Goal: Information Seeking & Learning: Learn about a topic

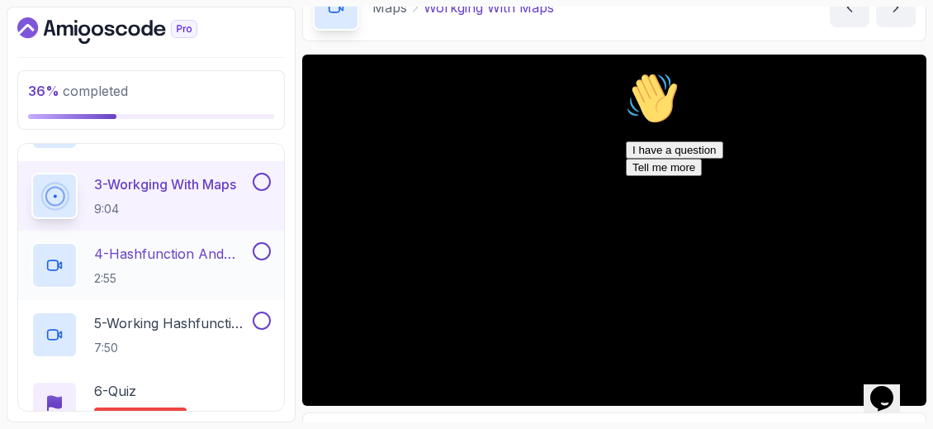
scroll to position [605, 0]
click at [204, 247] on p "4 - Hashfunction And Hashcode" at bounding box center [171, 252] width 155 height 20
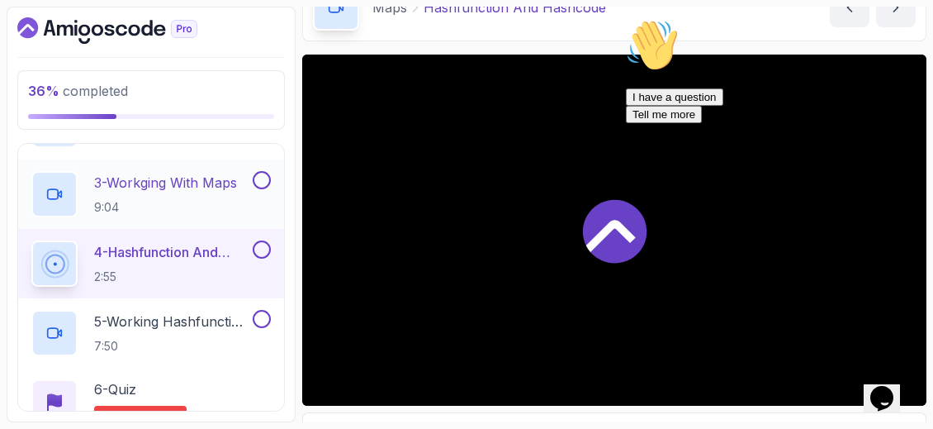
click at [263, 177] on button at bounding box center [262, 180] width 18 height 18
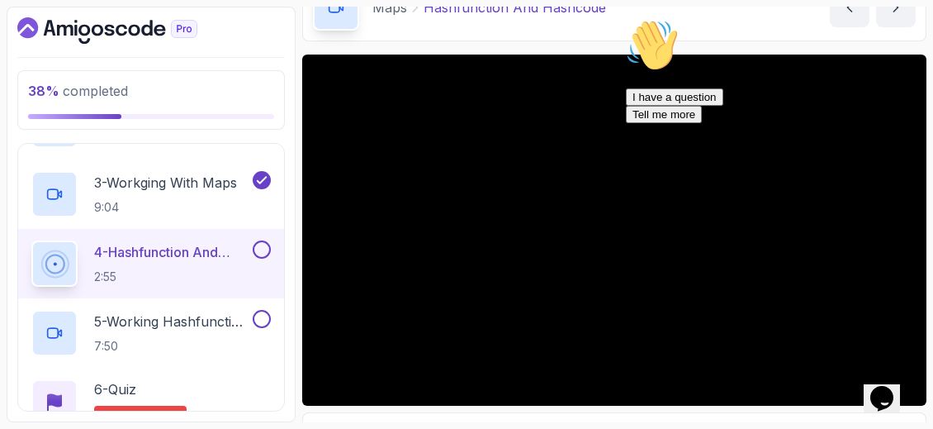
click at [626, 19] on icon "Chat attention grabber" at bounding box center [626, 19] width 0 height 0
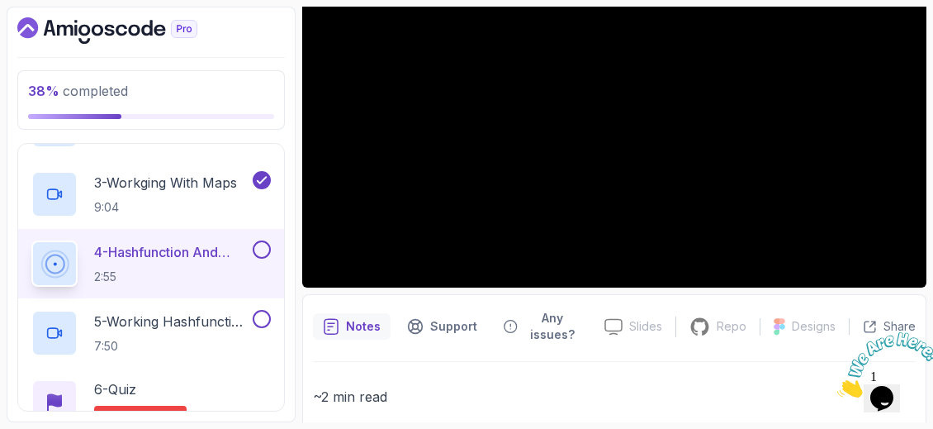
scroll to position [258, 0]
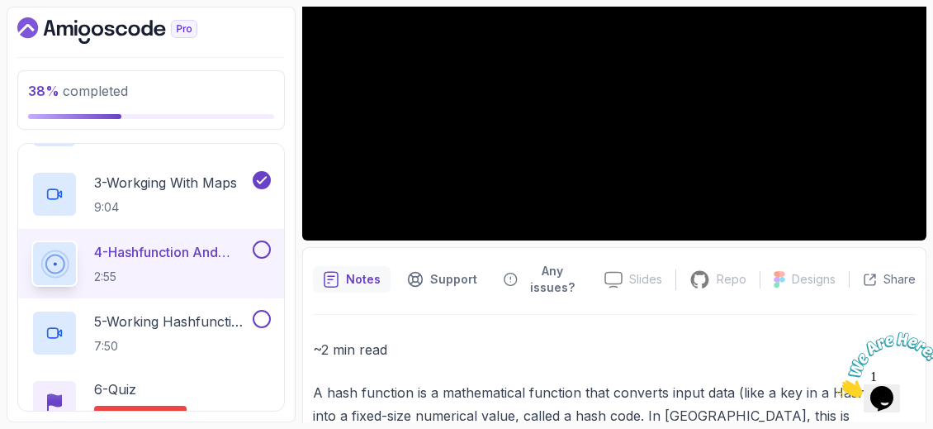
click at [837, 386] on icon "Close" at bounding box center [837, 393] width 0 height 14
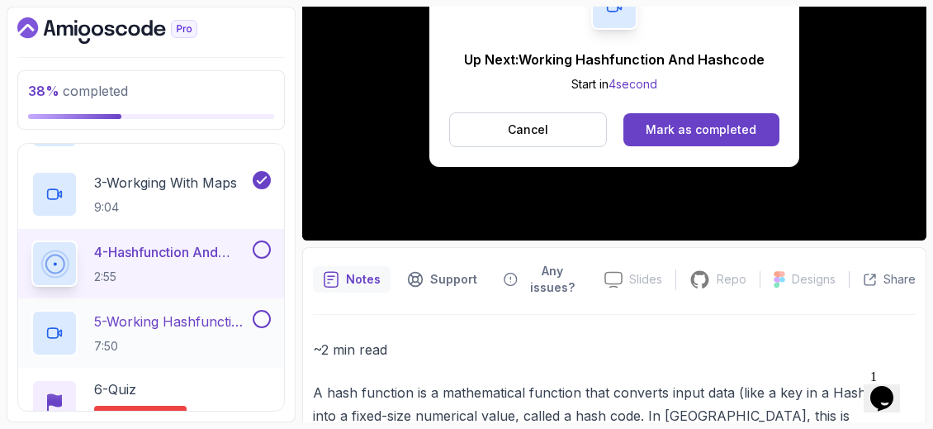
click at [202, 338] on p "7:50" at bounding box center [171, 346] width 155 height 17
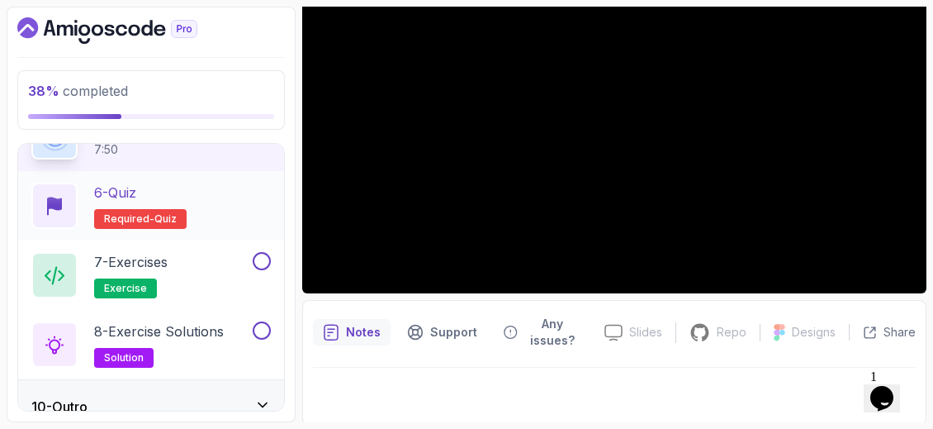
scroll to position [818, 0]
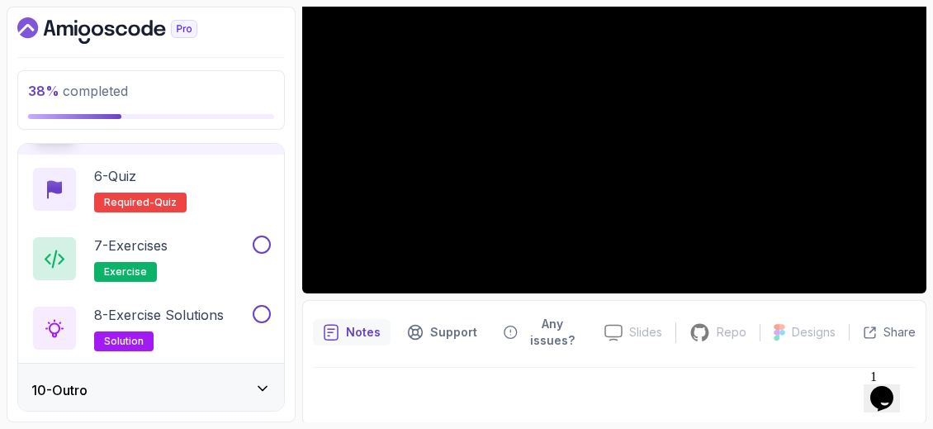
click at [268, 387] on icon at bounding box center [262, 388] width 17 height 17
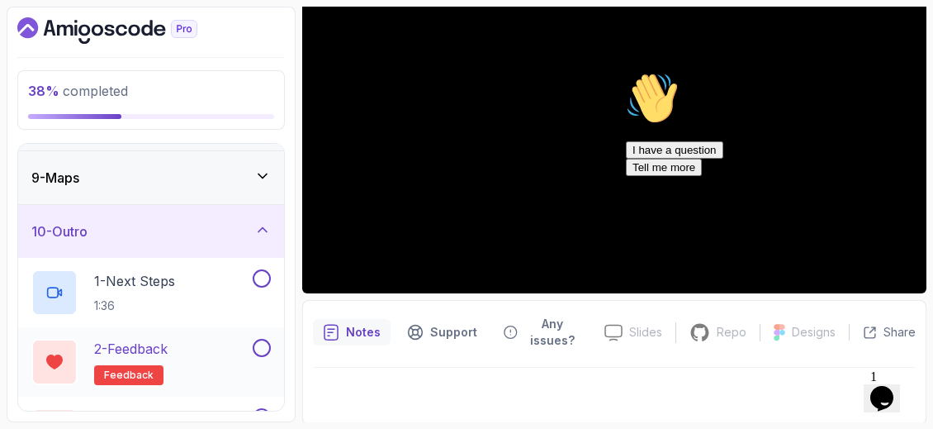
scroll to position [306, 0]
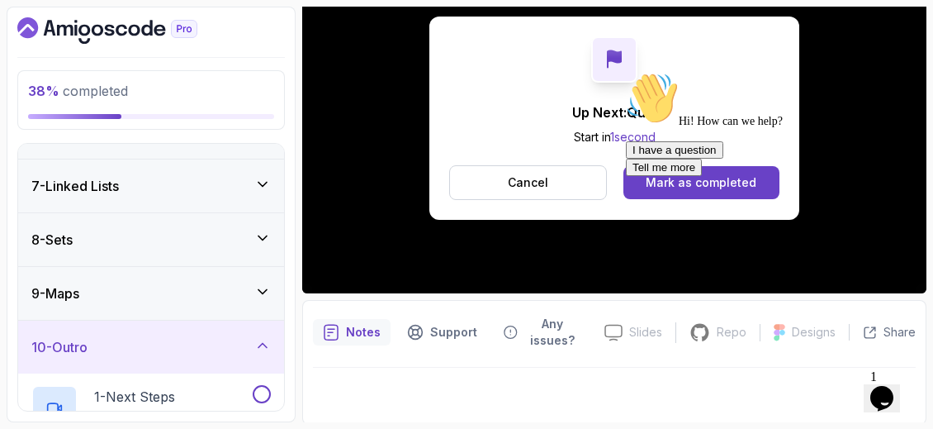
click at [626, 72] on icon "Chat attention grabber" at bounding box center [626, 72] width 0 height 0
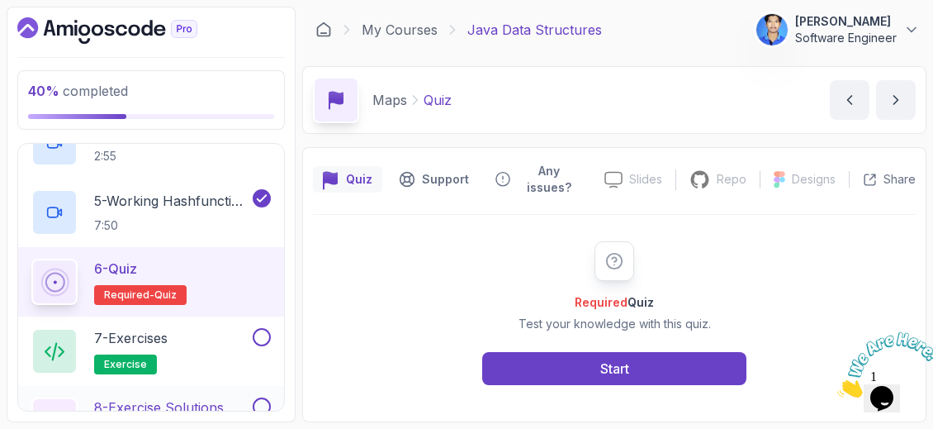
scroll to position [653, 0]
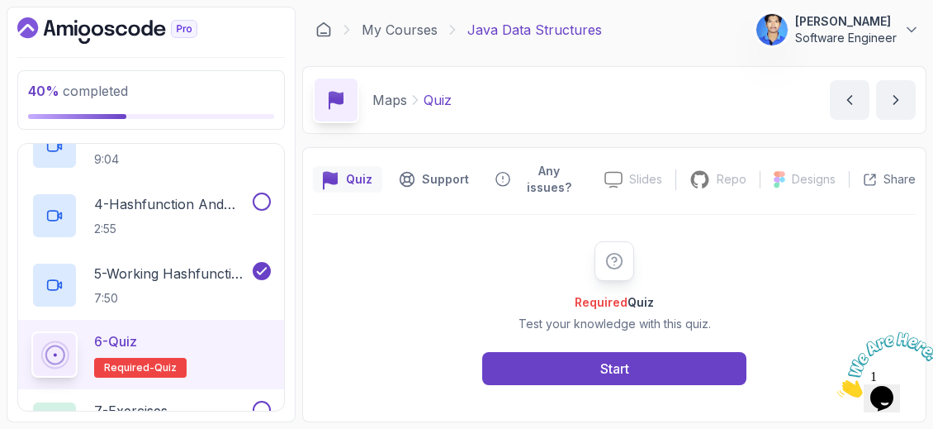
click at [101, 36] on icon "Dashboard" at bounding box center [107, 30] width 180 height 26
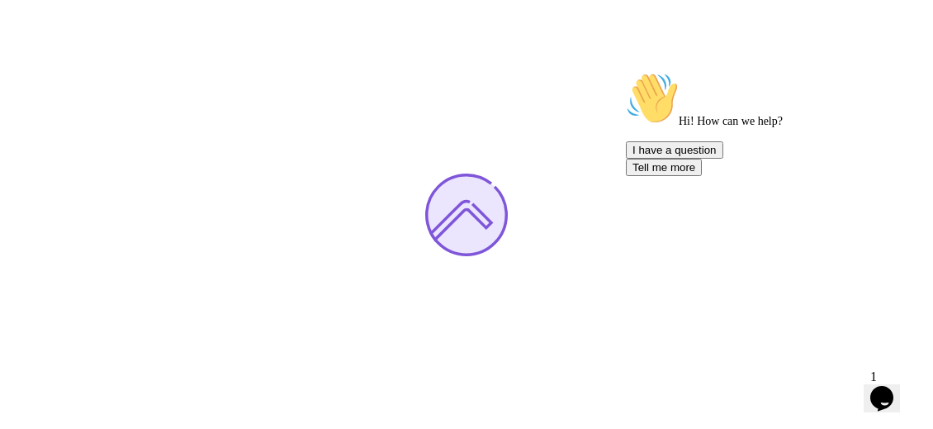
click at [906, 72] on div "Chat attention grabber" at bounding box center [774, 72] width 297 height 0
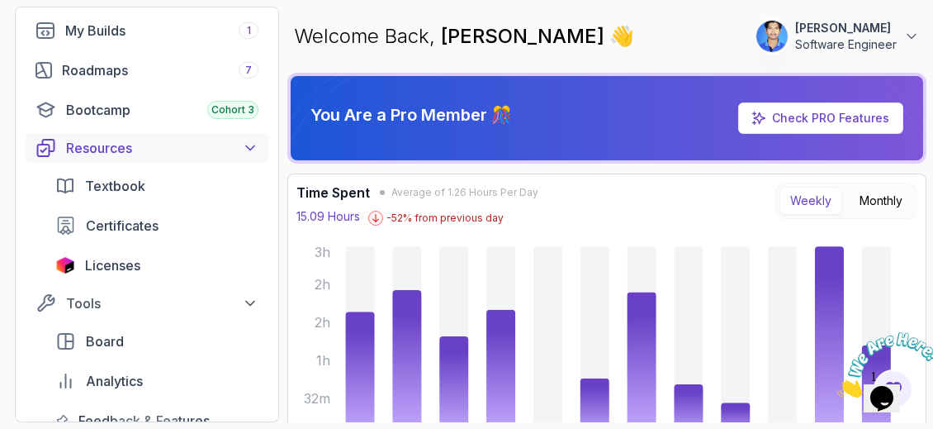
scroll to position [83, 0]
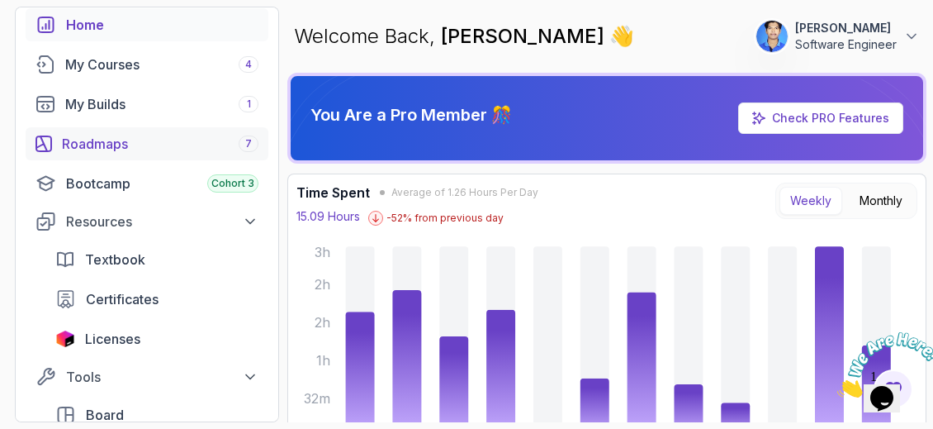
click at [136, 140] on div "Roadmaps 7" at bounding box center [160, 144] width 197 height 20
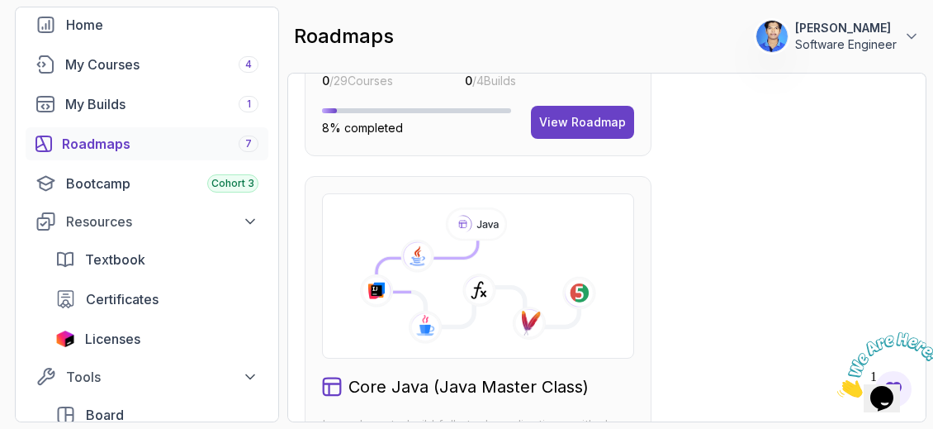
scroll to position [909, 0]
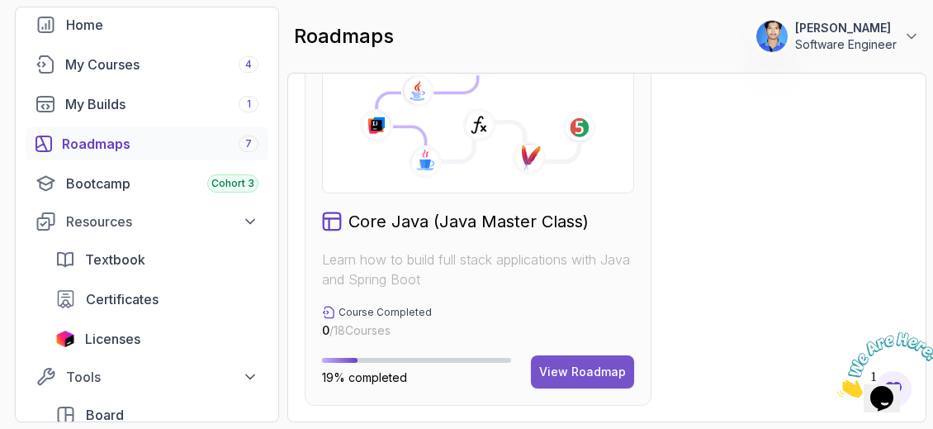
click at [610, 370] on div "View Roadmap" at bounding box center [582, 371] width 87 height 17
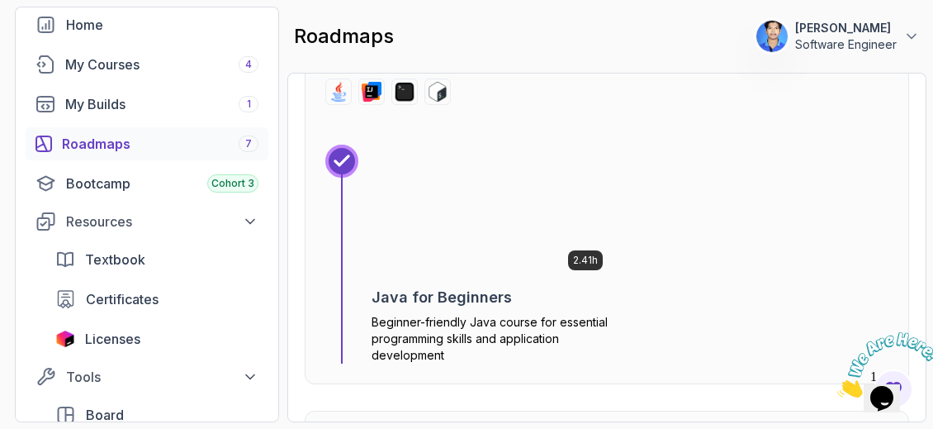
scroll to position [760, 0]
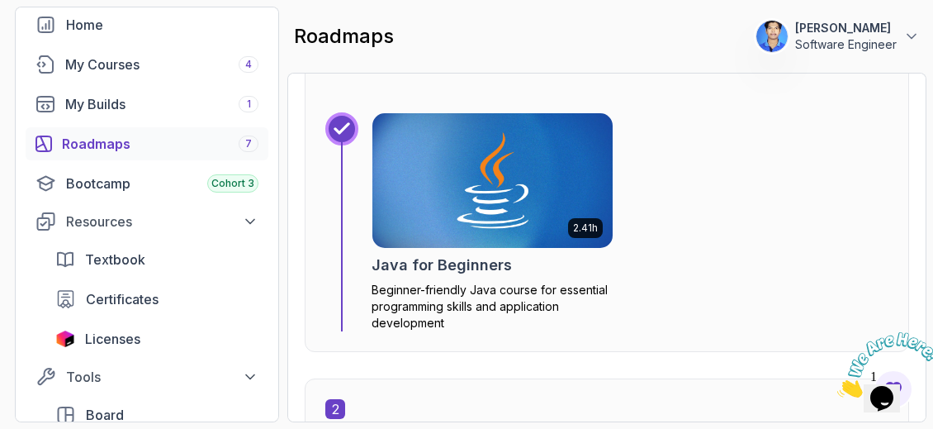
drag, startPoint x: 920, startPoint y: 331, endPoint x: 1715, endPoint y: 637, distance: 852.0
click at [837, 386] on icon "Close" at bounding box center [837, 393] width 0 height 14
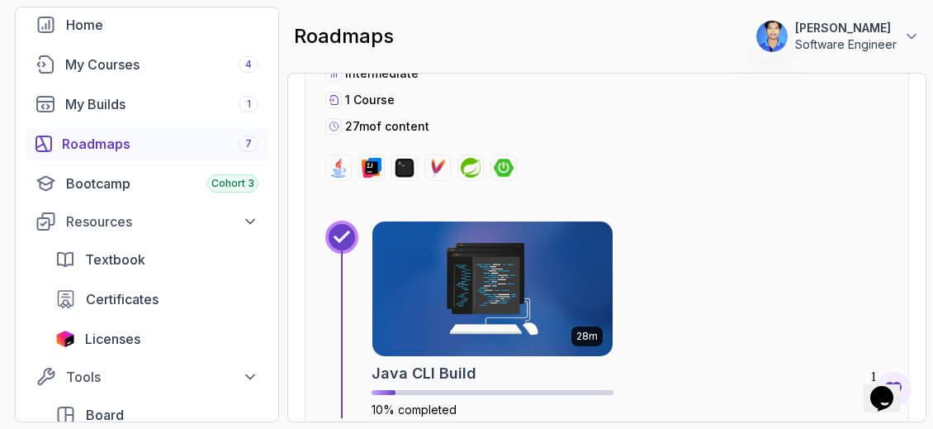
scroll to position [3568, 0]
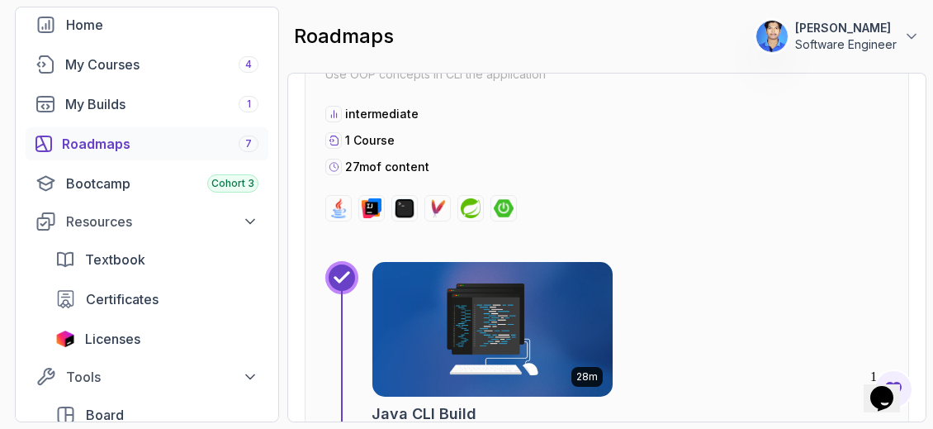
click at [398, 204] on img at bounding box center [405, 208] width 20 height 20
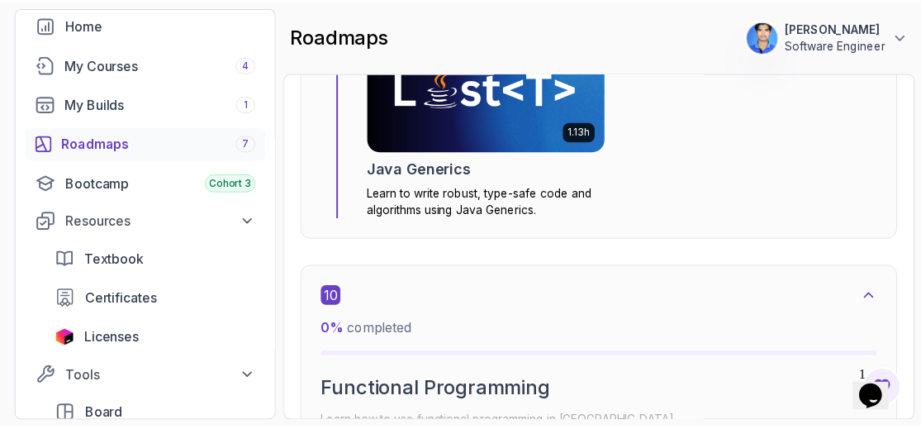
scroll to position [5550, 0]
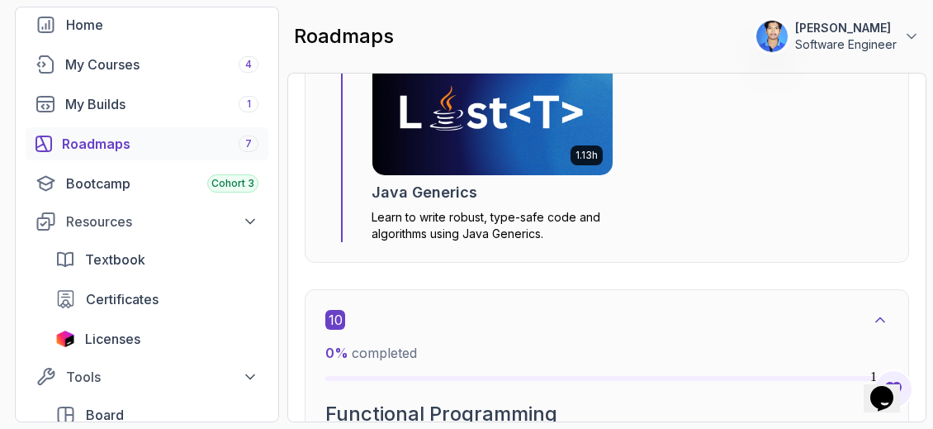
click at [524, 154] on img at bounding box center [493, 107] width 253 height 141
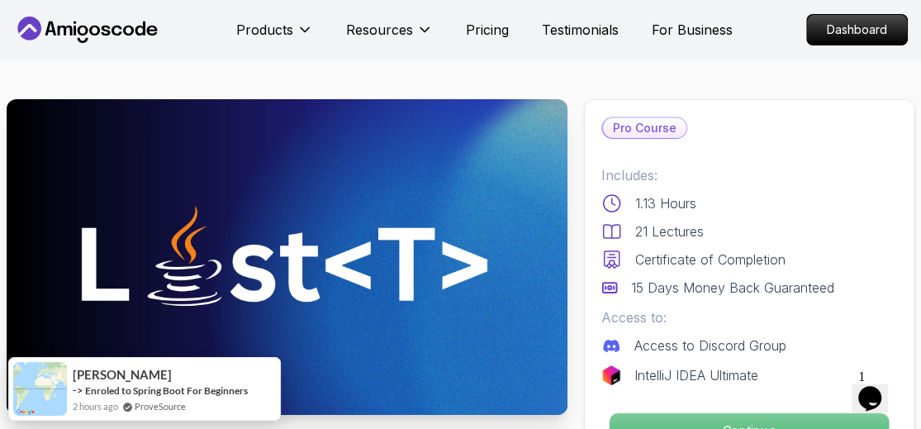
click at [760, 424] on p "Continue" at bounding box center [749, 430] width 279 height 35
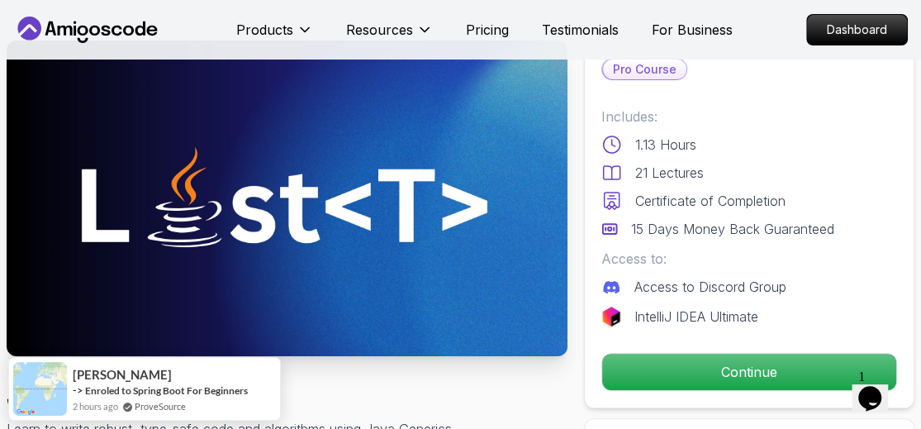
scroll to position [83, 0]
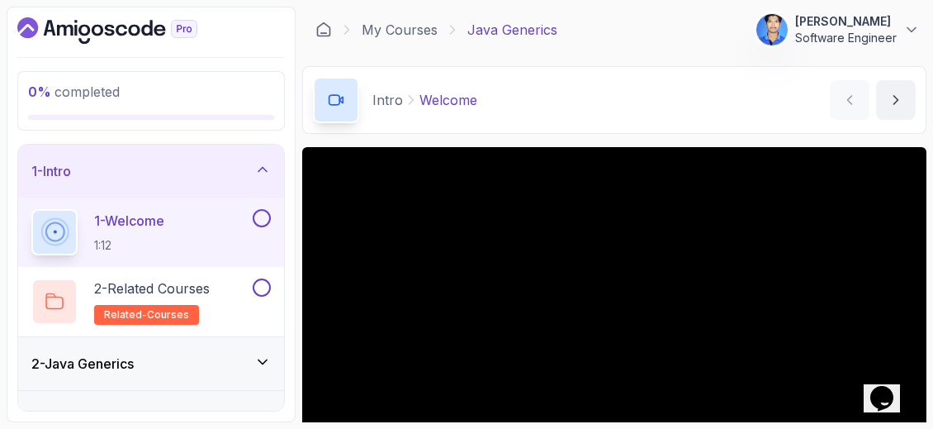
scroll to position [29, 0]
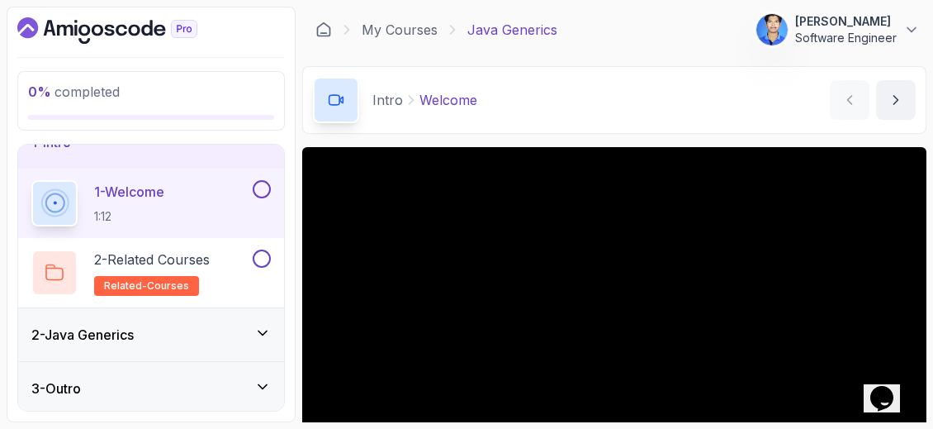
click at [263, 334] on icon at bounding box center [262, 333] width 17 height 17
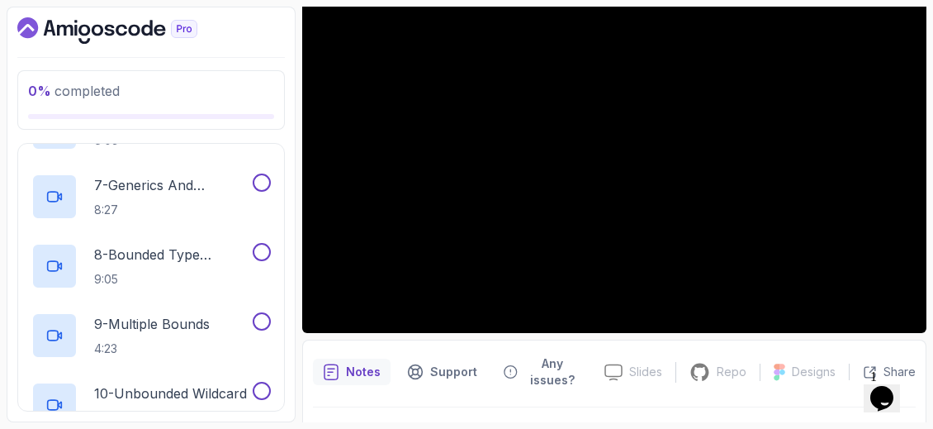
scroll to position [108, 0]
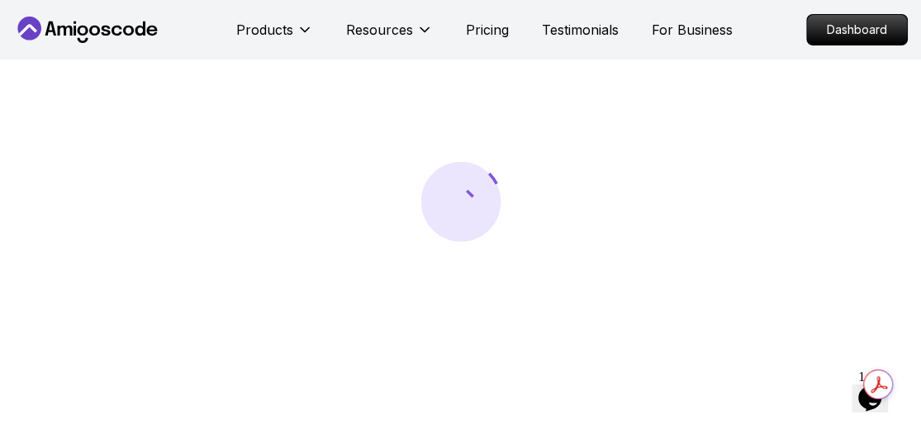
scroll to position [83, 0]
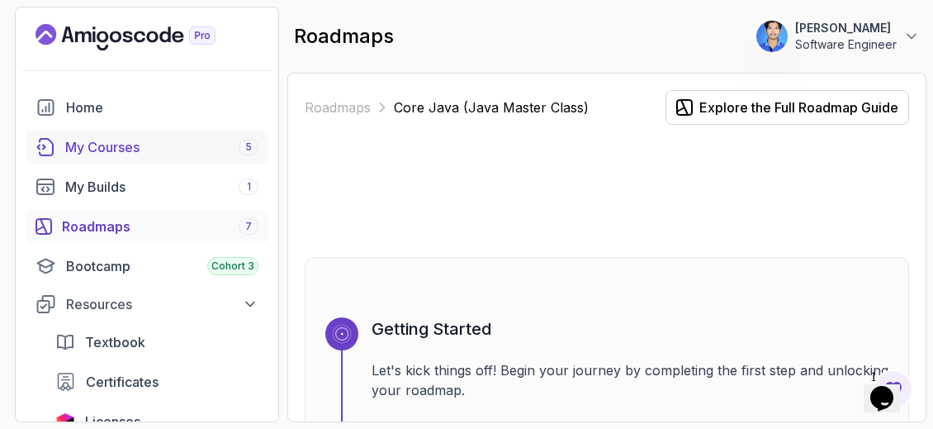
click at [142, 144] on div "My Courses 5" at bounding box center [161, 147] width 193 height 20
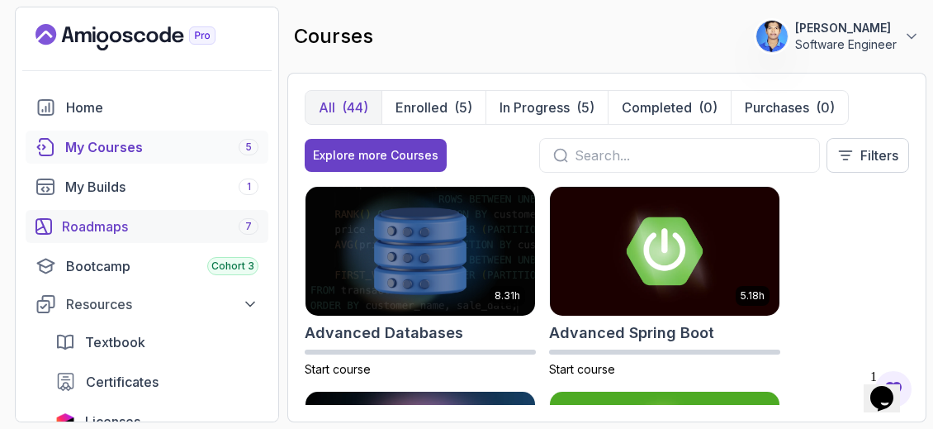
click at [111, 216] on div "Roadmaps 7" at bounding box center [160, 226] width 197 height 20
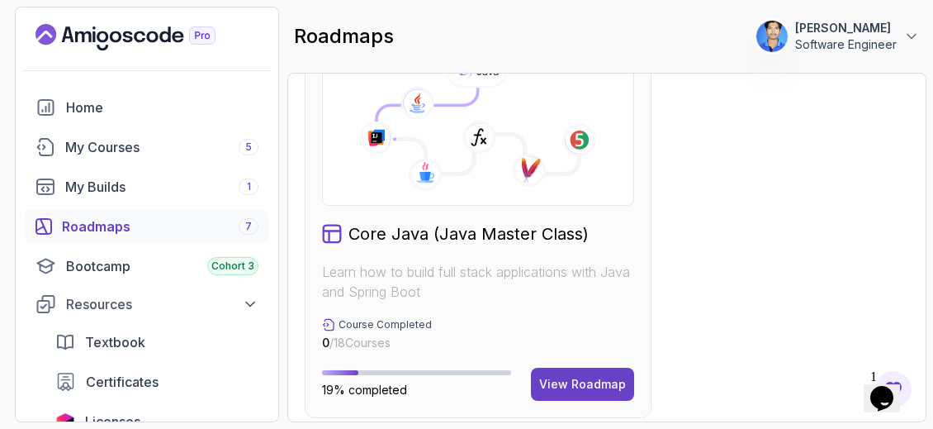
scroll to position [909, 0]
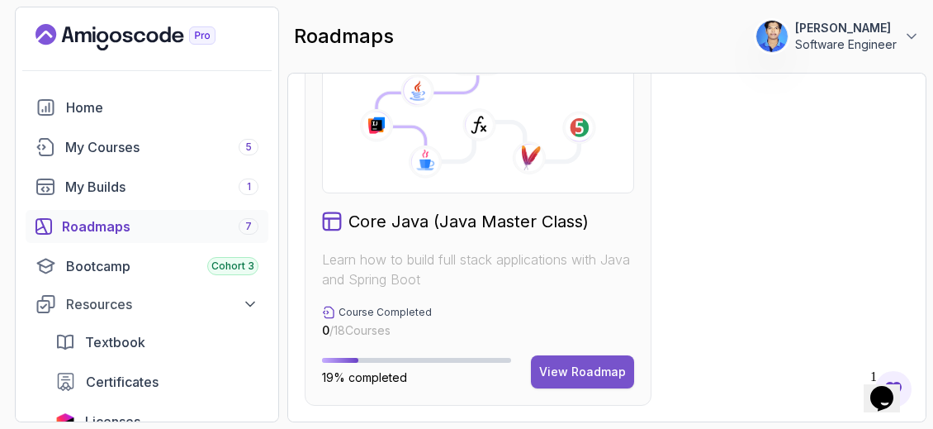
click at [608, 356] on button "View Roadmap" at bounding box center [582, 371] width 103 height 33
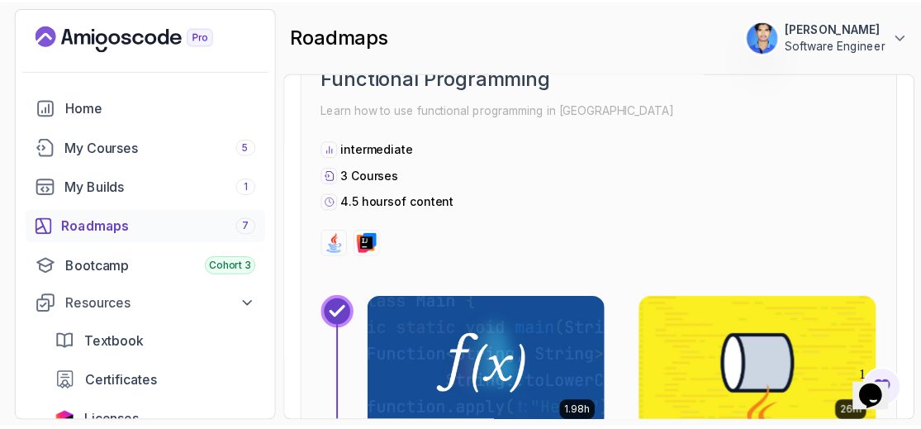
scroll to position [6046, 0]
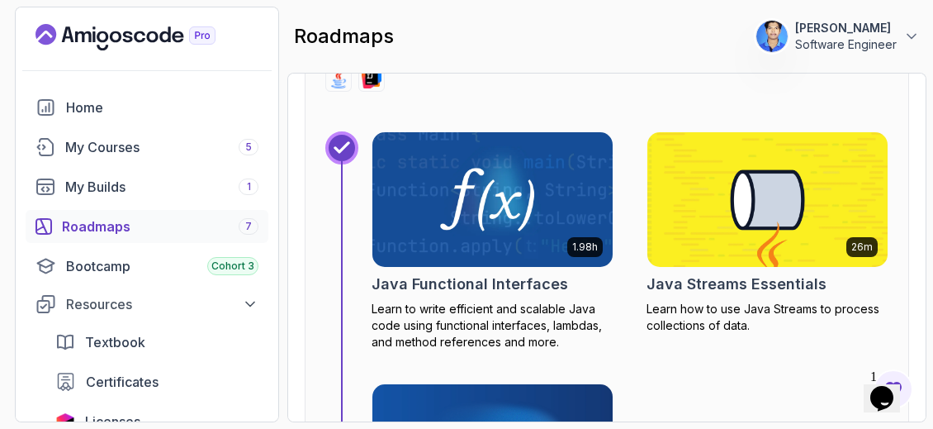
click at [553, 227] on img at bounding box center [493, 199] width 253 height 141
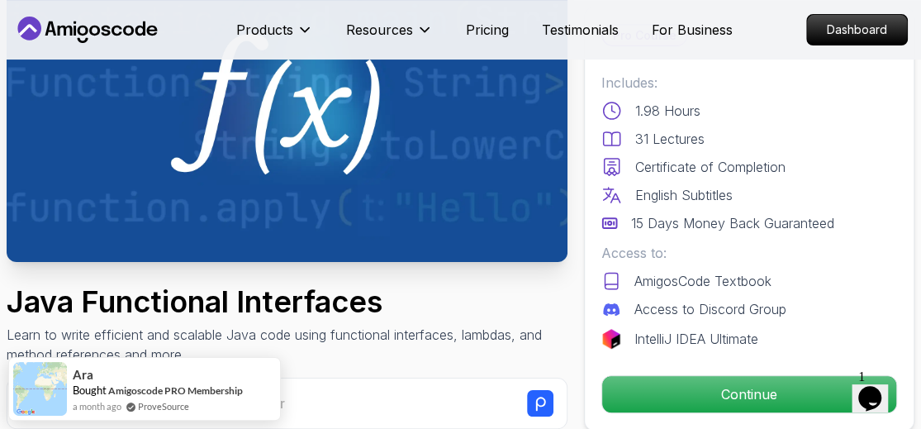
scroll to position [165, 0]
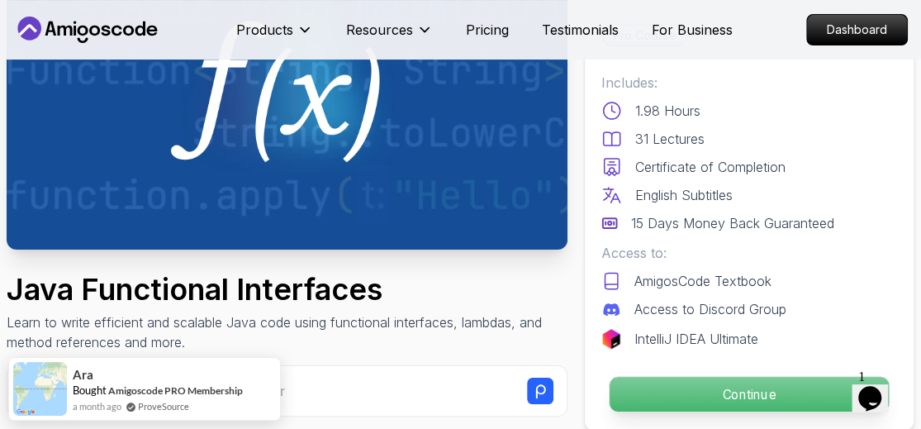
click at [773, 382] on p "Continue" at bounding box center [749, 394] width 279 height 35
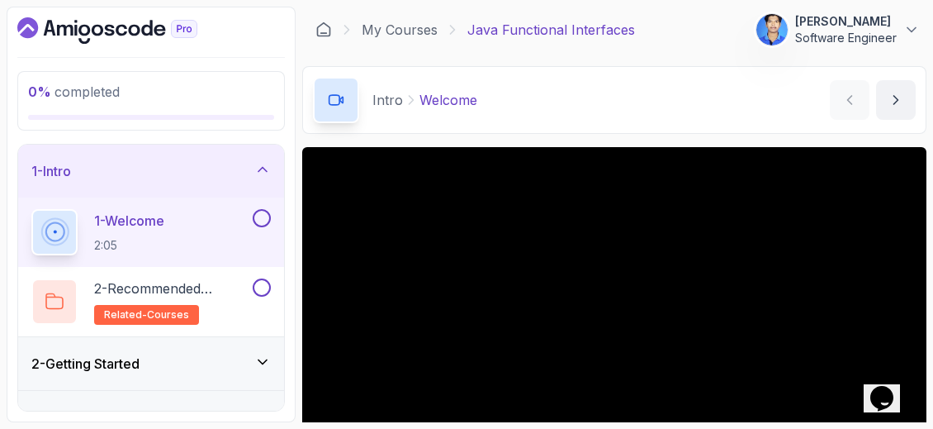
scroll to position [165, 0]
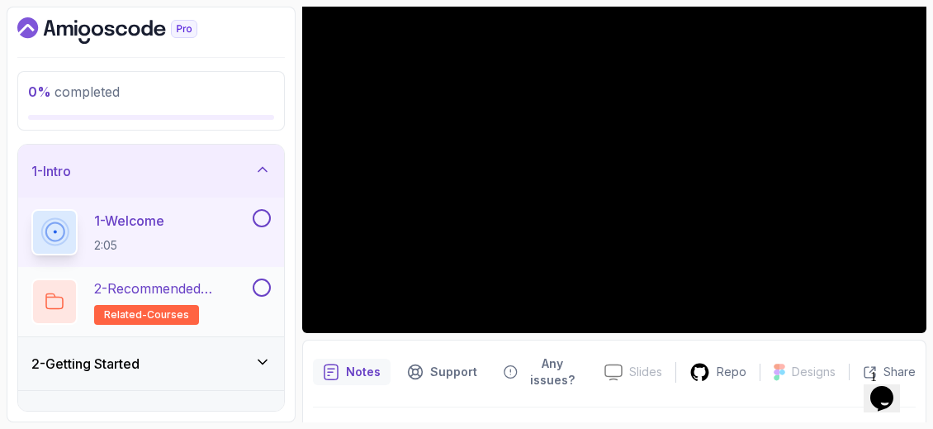
click at [225, 295] on p "2 - Recommended Courses" at bounding box center [171, 288] width 155 height 20
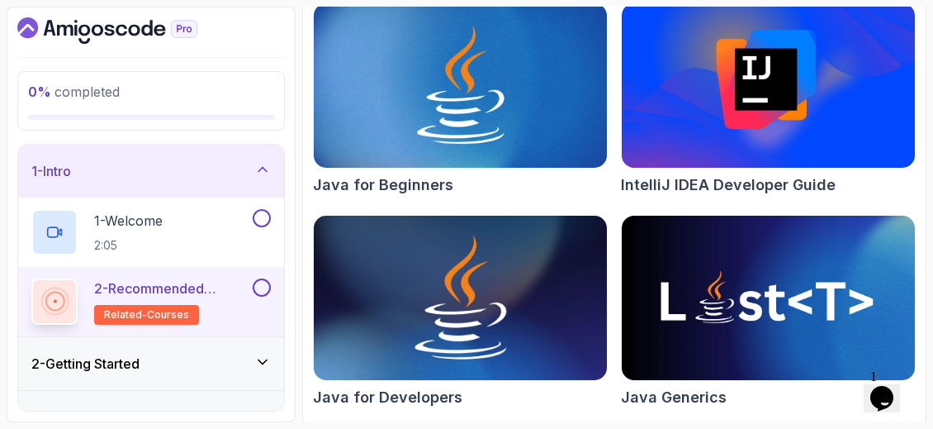
scroll to position [251, 0]
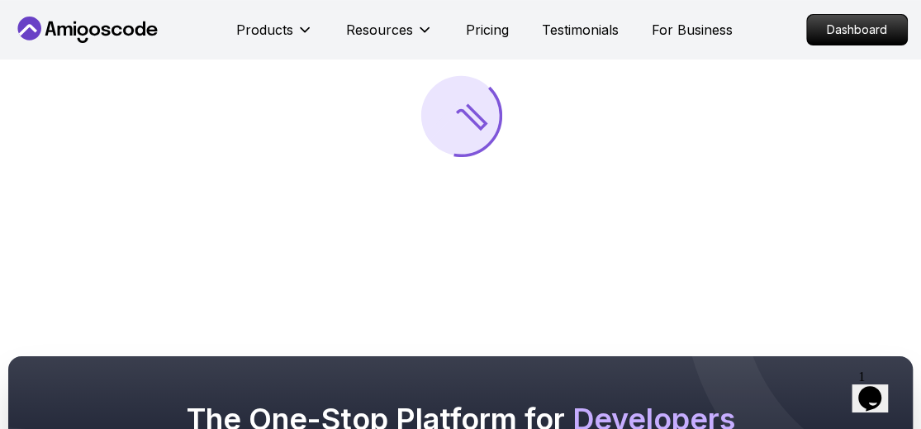
scroll to position [165, 0]
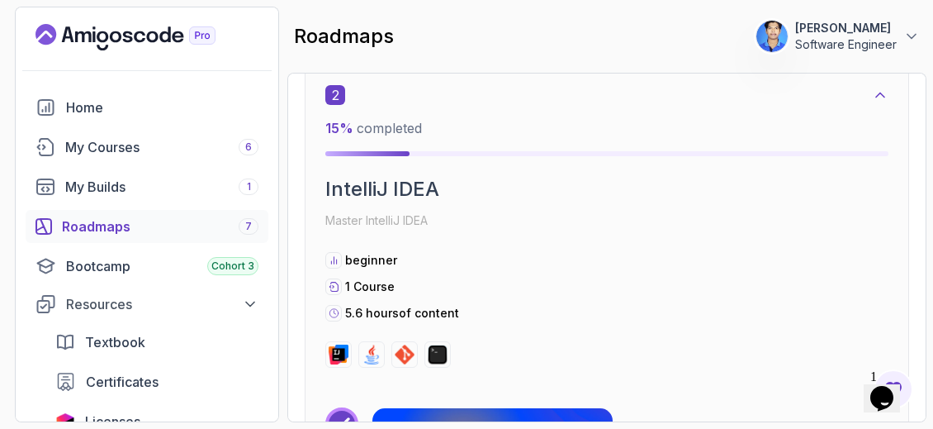
scroll to position [1321, 0]
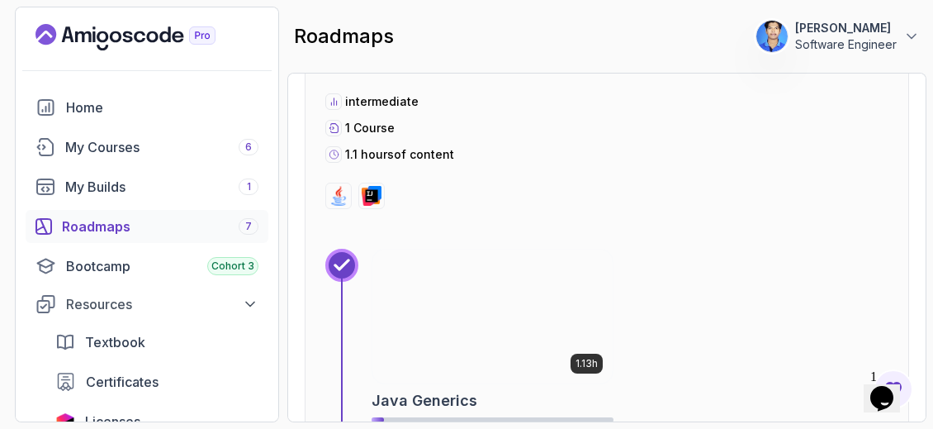
scroll to position [5368, 0]
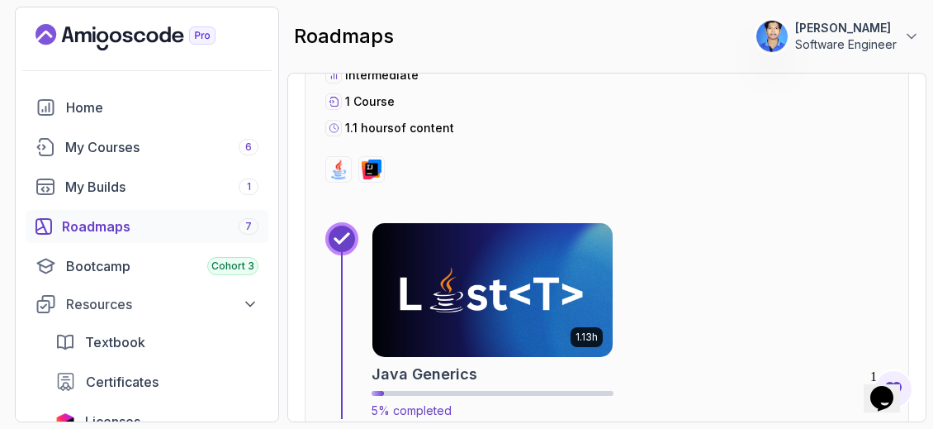
click at [474, 249] on img at bounding box center [493, 289] width 253 height 141
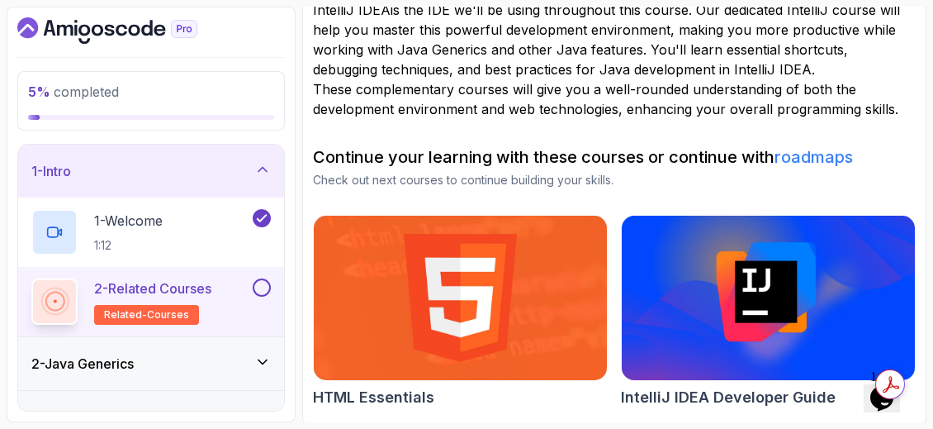
scroll to position [29, 0]
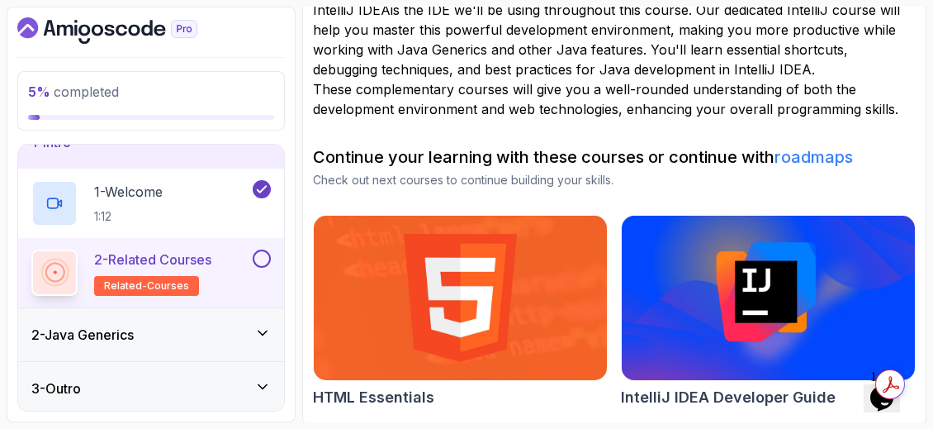
click at [244, 328] on div "2 - Java Generics" at bounding box center [151, 335] width 240 height 20
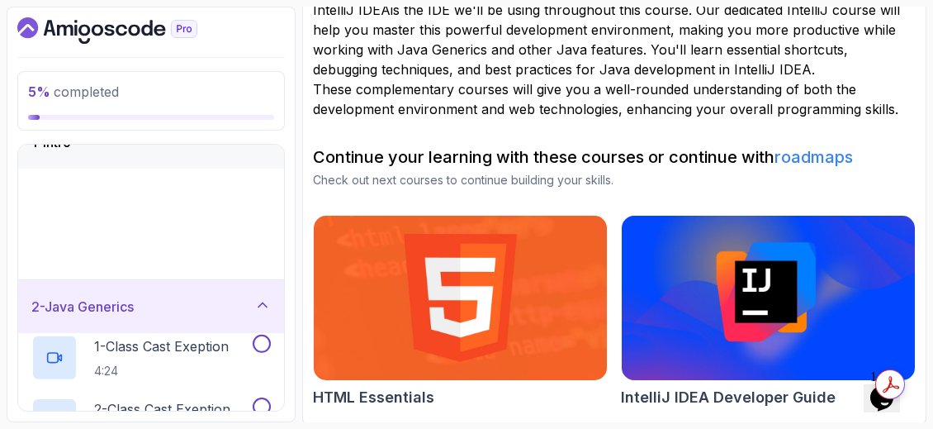
scroll to position [0, 0]
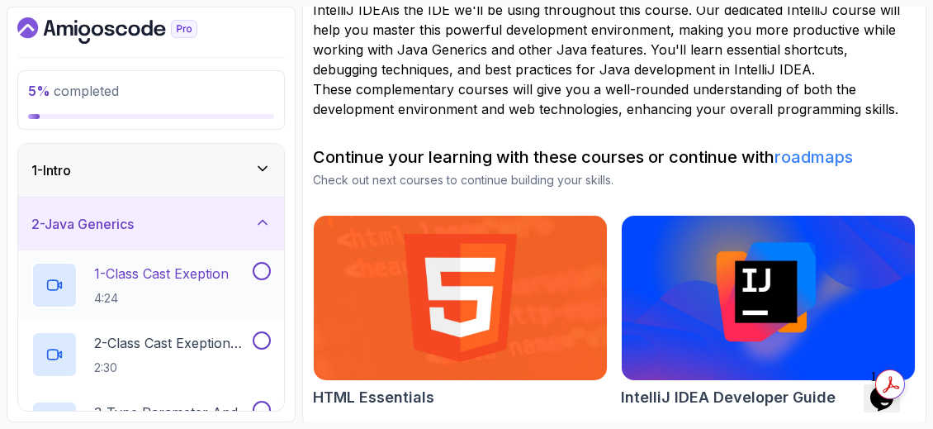
click at [221, 281] on p "1 - Class Cast Exeption" at bounding box center [161, 273] width 135 height 20
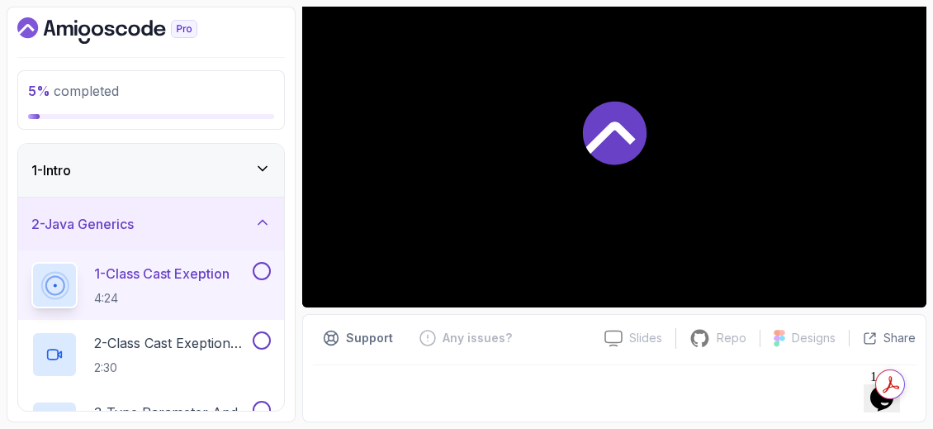
scroll to position [188, 0]
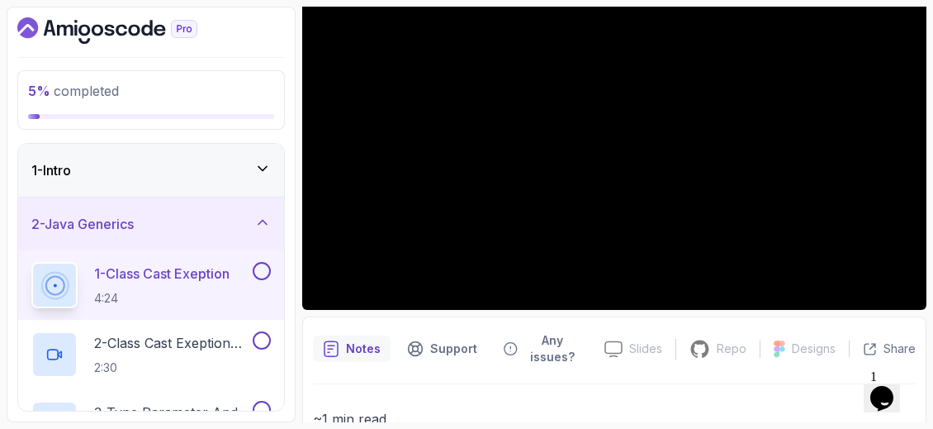
click at [31, 262] on button "1 - Class Cast Exeption 4:24" at bounding box center [151, 285] width 240 height 46
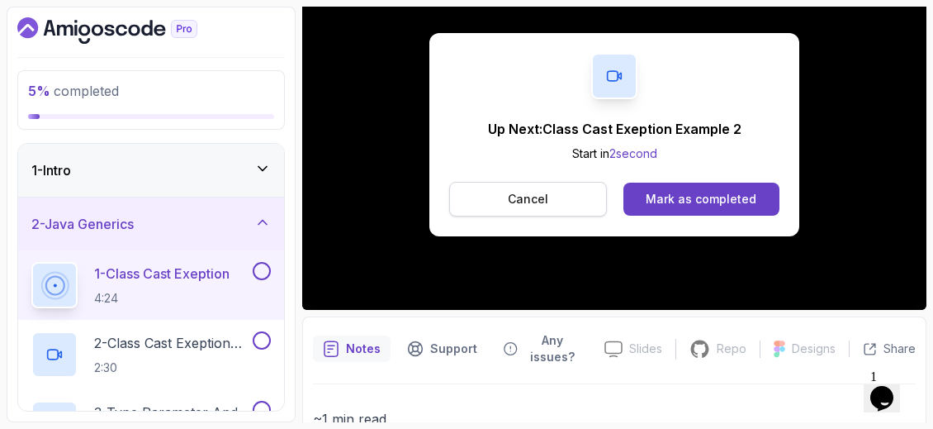
click at [532, 199] on p "Cancel" at bounding box center [528, 199] width 40 height 17
click at [721, 191] on div "Mark as completed" at bounding box center [701, 199] width 111 height 17
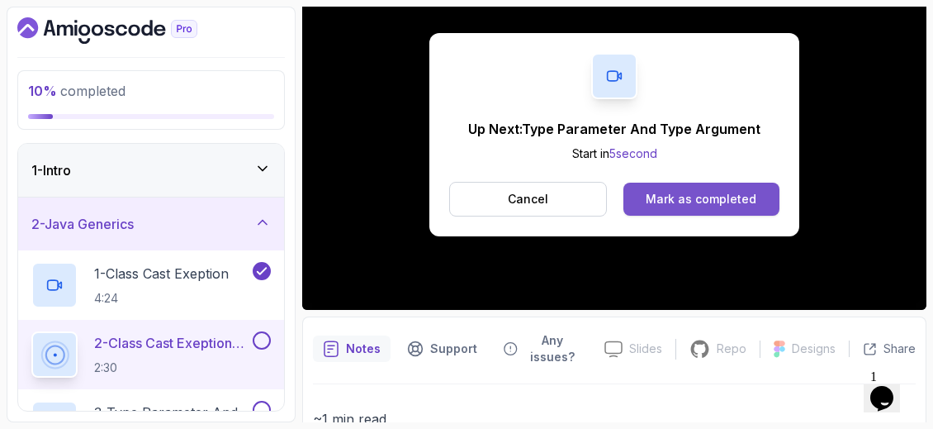
click at [653, 187] on button "Mark as completed" at bounding box center [702, 199] width 156 height 33
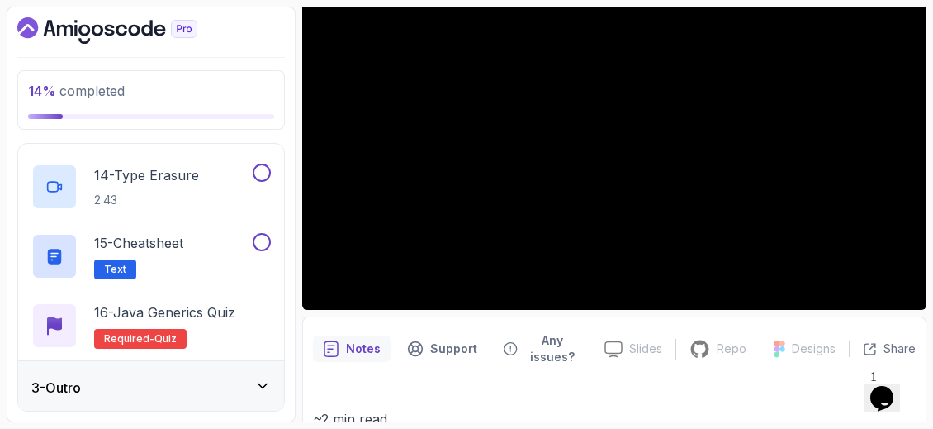
scroll to position [904, 0]
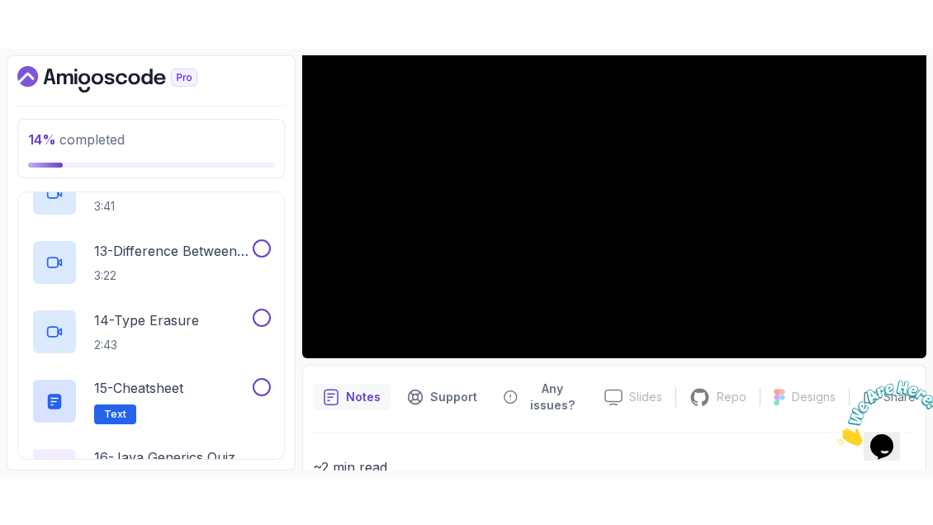
scroll to position [1000, 0]
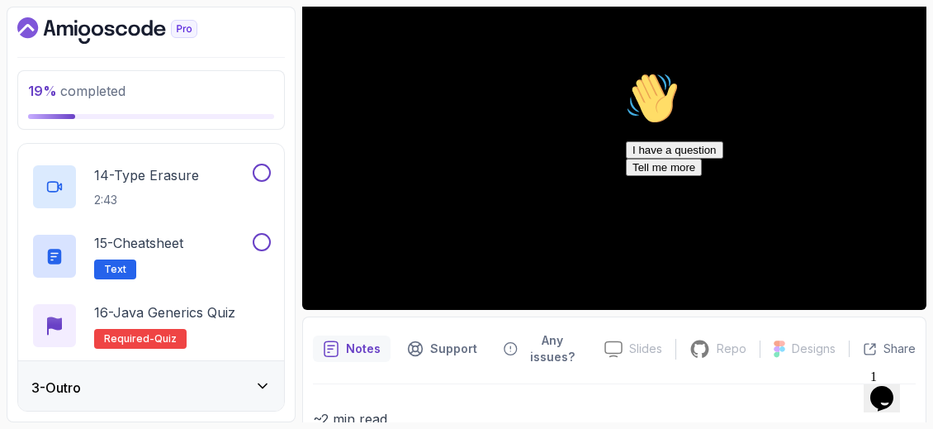
click at [626, 72] on icon "Chat attention grabber" at bounding box center [626, 72] width 0 height 0
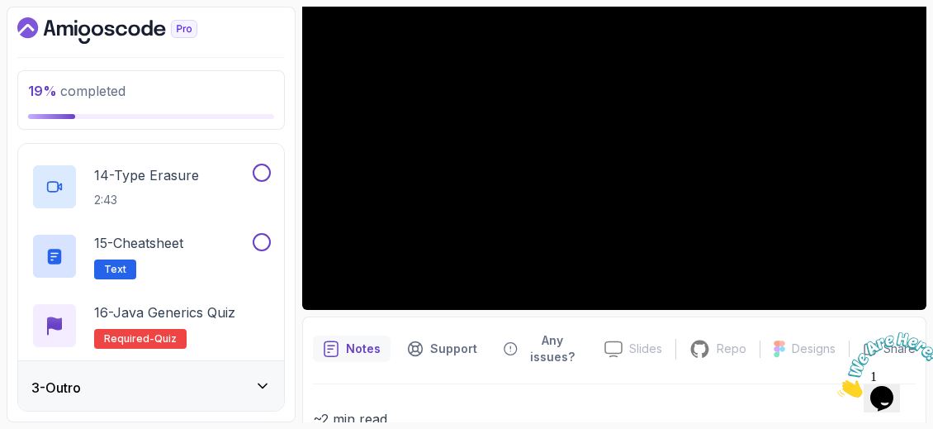
scroll to position [904, 0]
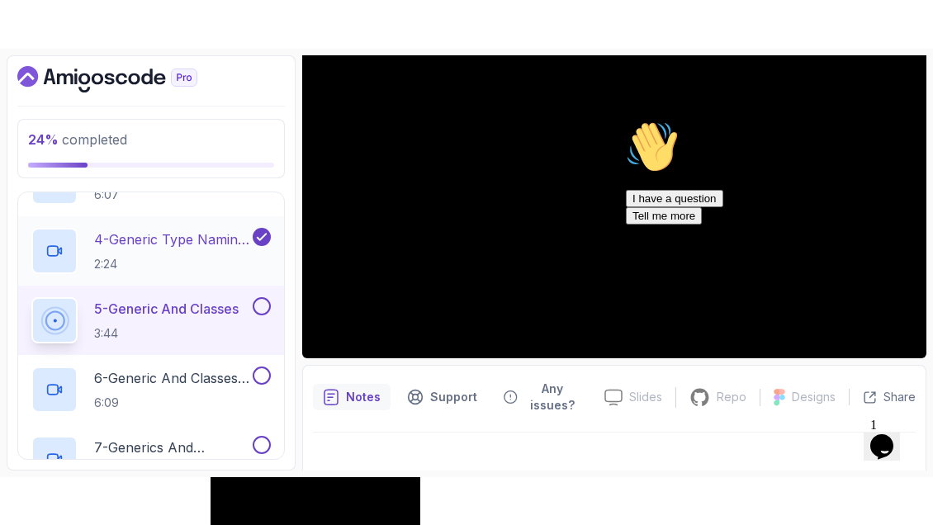
scroll to position [257, 0]
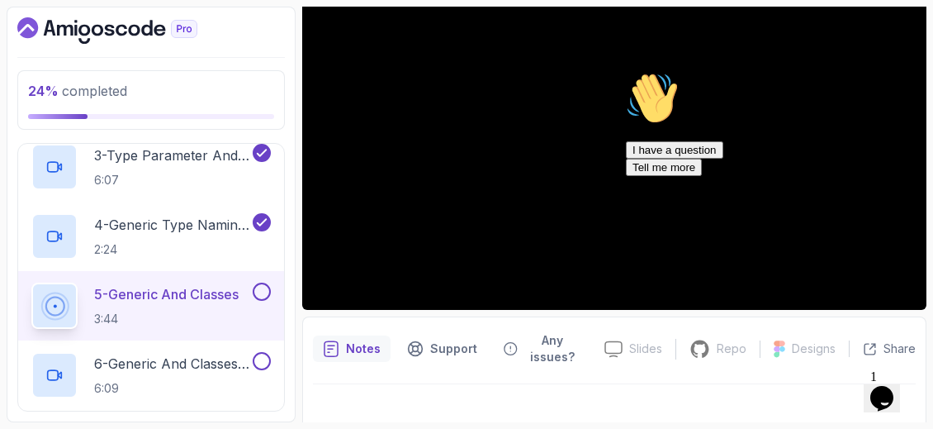
click at [626, 72] on icon "Chat attention grabber" at bounding box center [626, 72] width 0 height 0
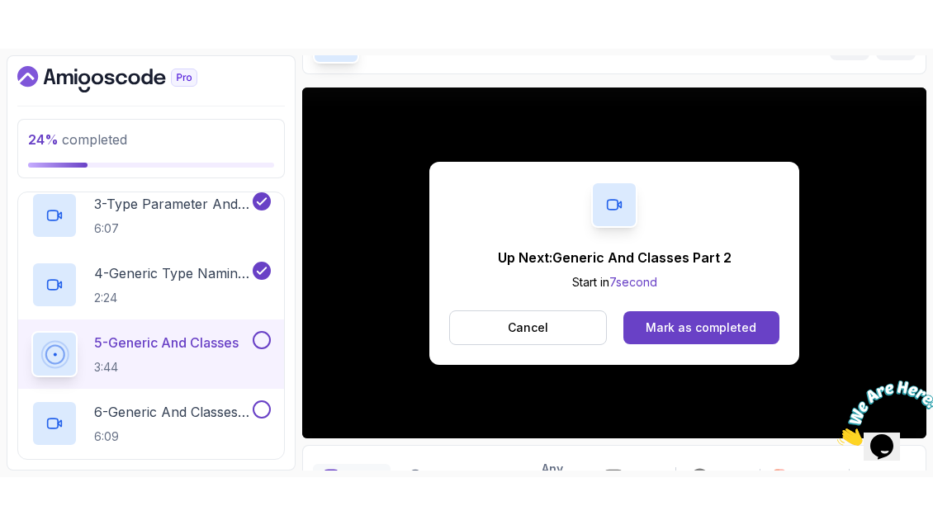
scroll to position [188, 0]
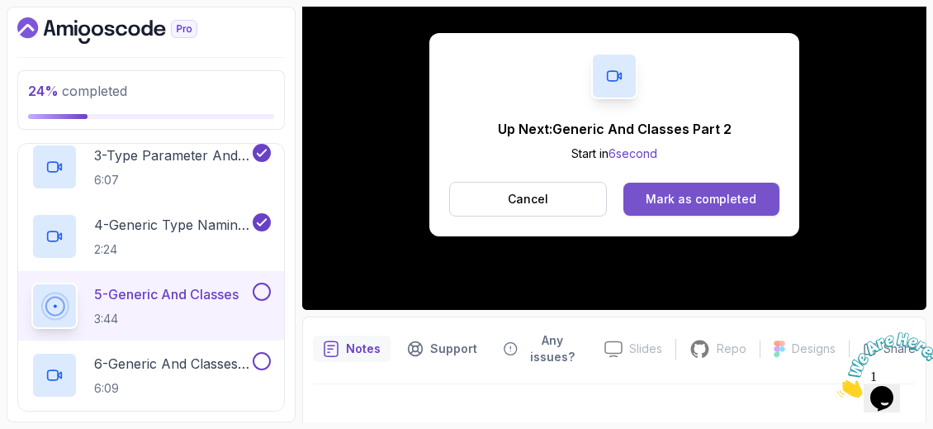
click at [696, 203] on div "Mark as completed" at bounding box center [701, 199] width 111 height 17
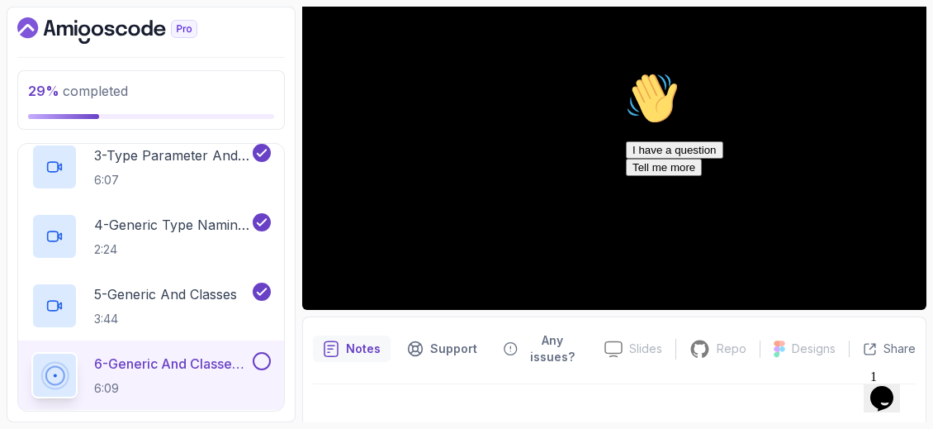
click at [626, 72] on icon "Chat attention grabber" at bounding box center [626, 72] width 0 height 0
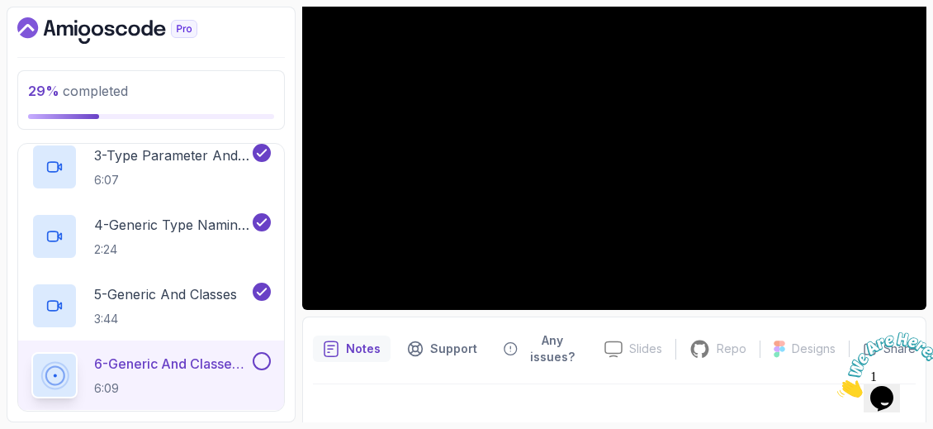
drag, startPoint x: 927, startPoint y: 331, endPoint x: 1738, endPoint y: 638, distance: 867.0
click at [837, 386] on icon "Close" at bounding box center [837, 393] width 0 height 14
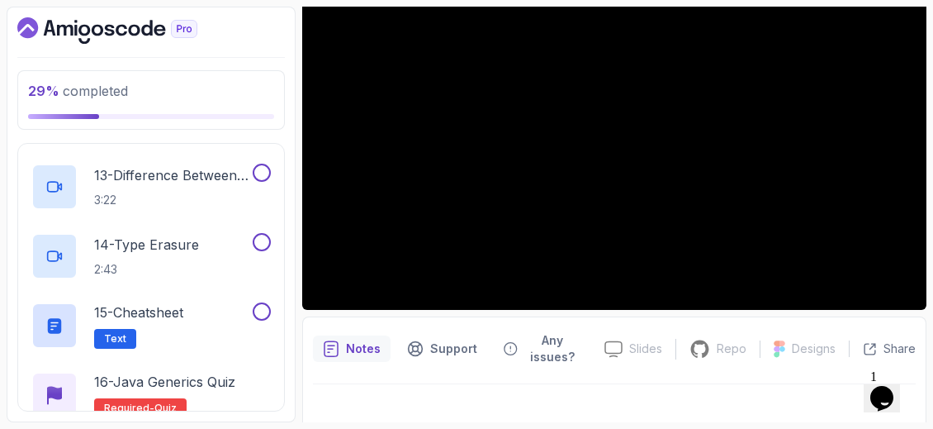
scroll to position [1000, 0]
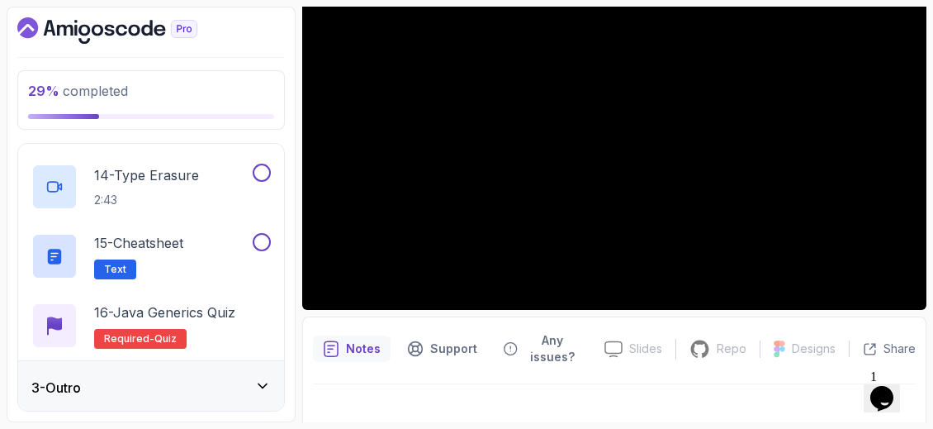
click at [259, 377] on icon at bounding box center [262, 385] width 17 height 17
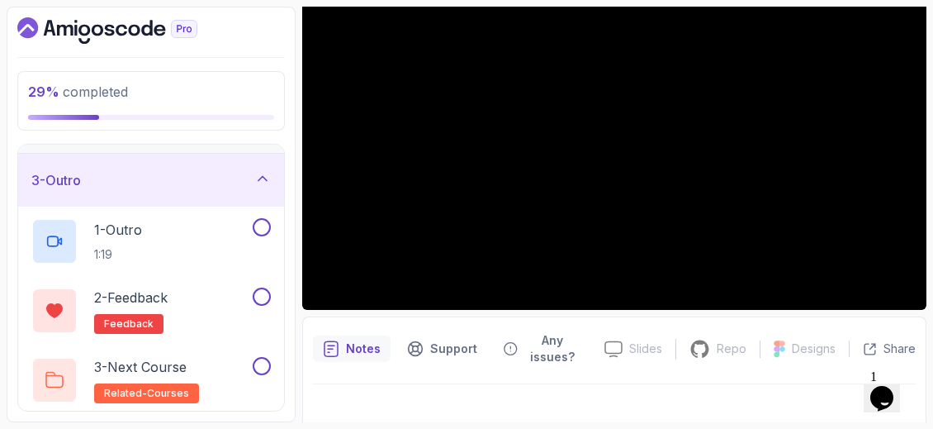
scroll to position [99, 0]
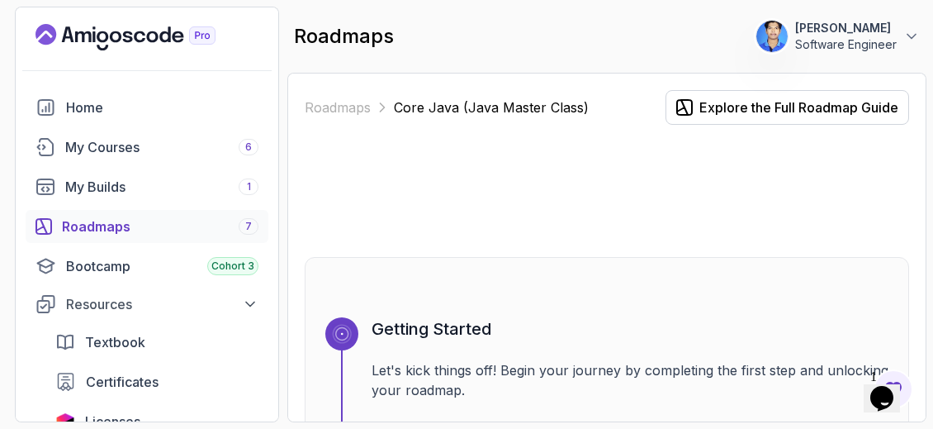
click at [244, 218] on div "7" at bounding box center [249, 226] width 20 height 17
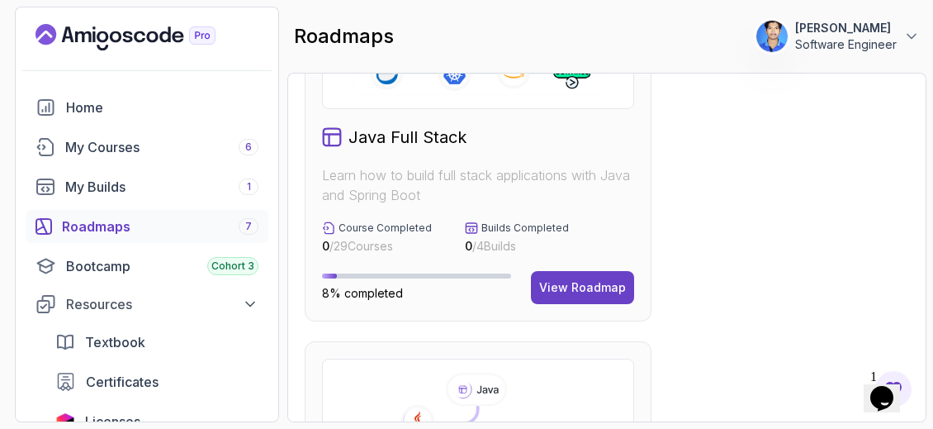
scroll to position [909, 0]
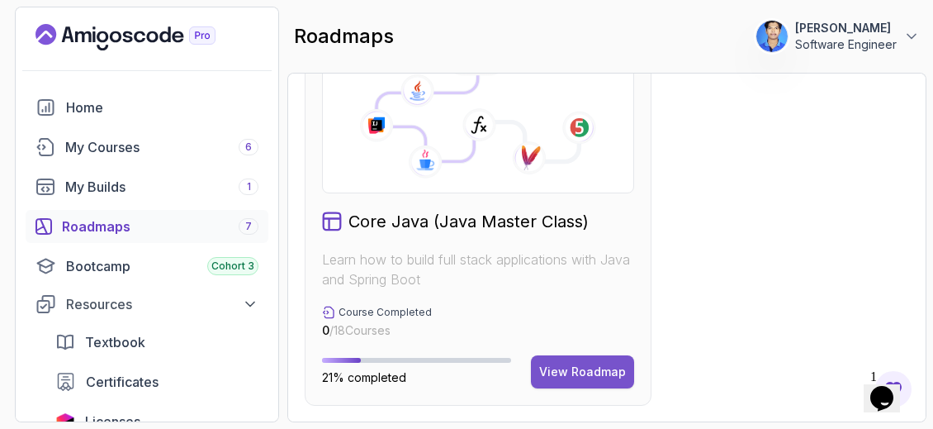
click at [621, 355] on button "View Roadmap" at bounding box center [582, 371] width 103 height 33
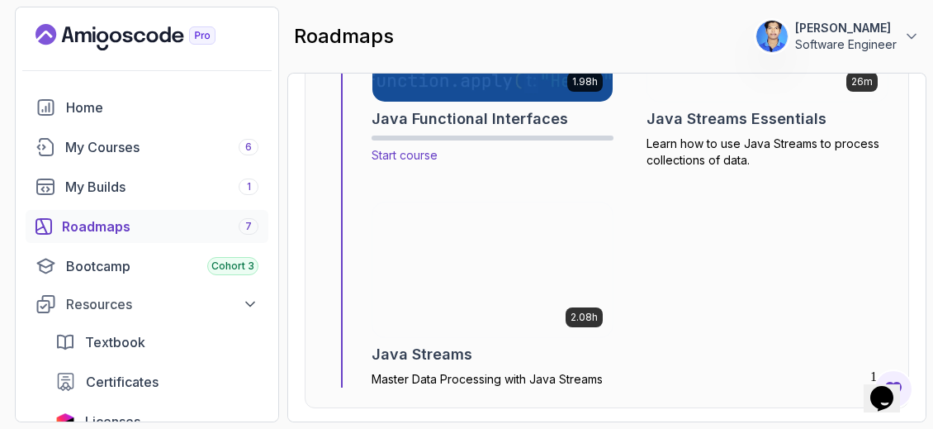
scroll to position [6128, 0]
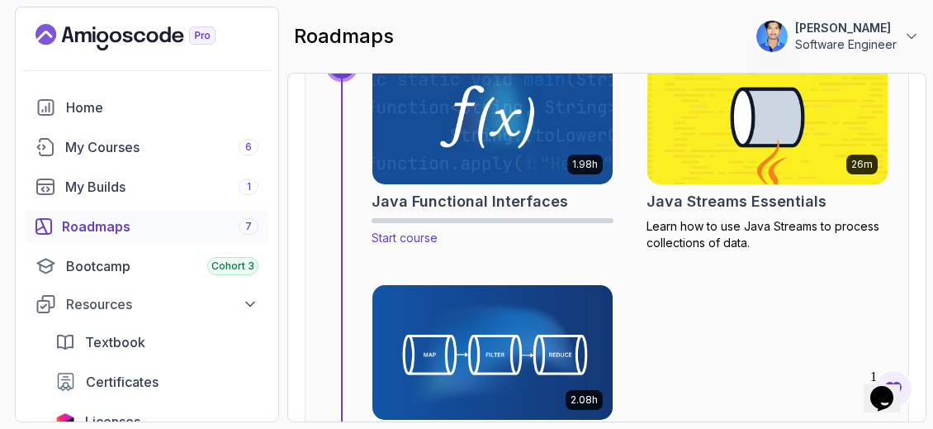
click at [508, 133] on img at bounding box center [493, 116] width 253 height 141
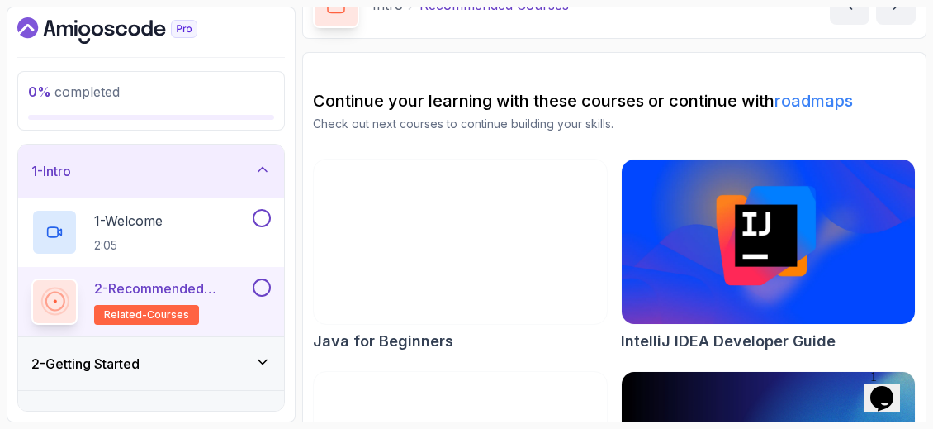
scroll to position [251, 0]
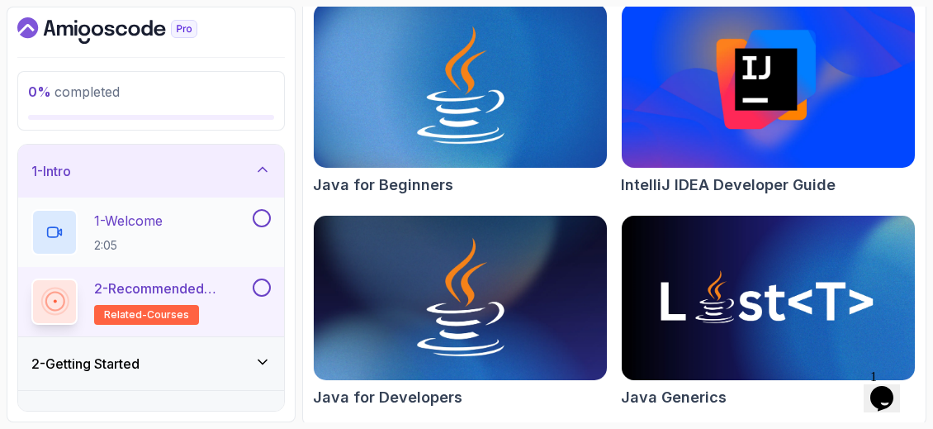
click at [230, 213] on div "1 - Welcome 2:05" at bounding box center [140, 232] width 218 height 46
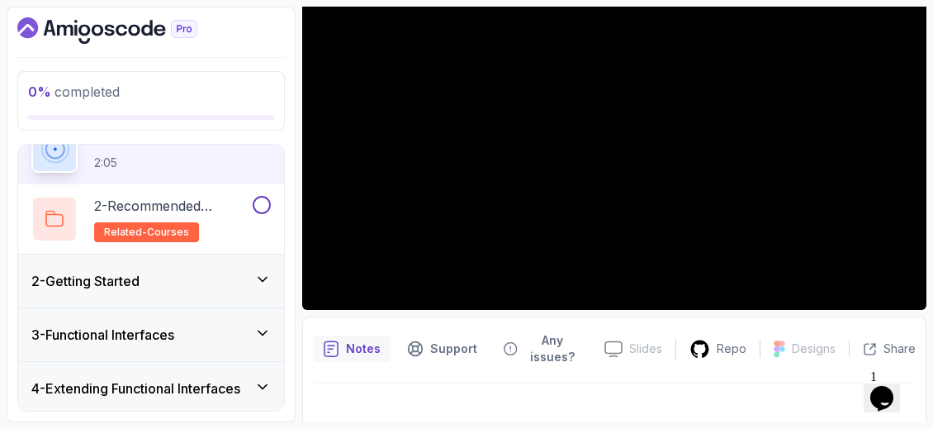
click at [244, 279] on div "2 - Getting Started" at bounding box center [151, 281] width 240 height 20
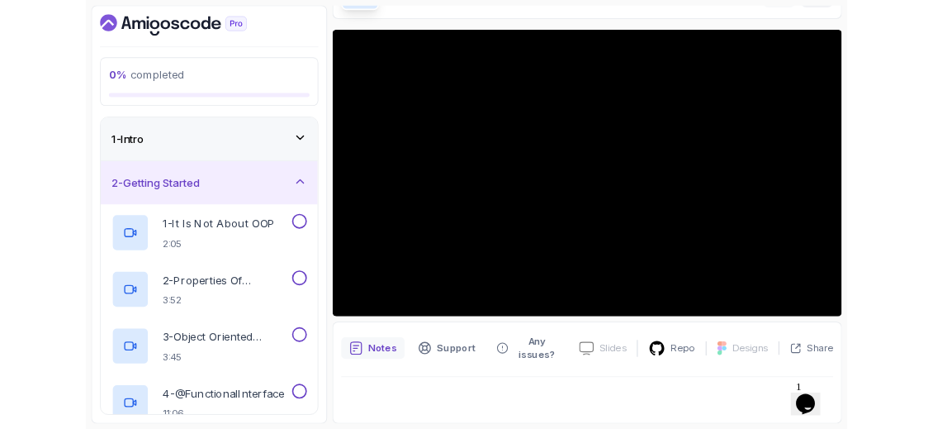
scroll to position [108, 0]
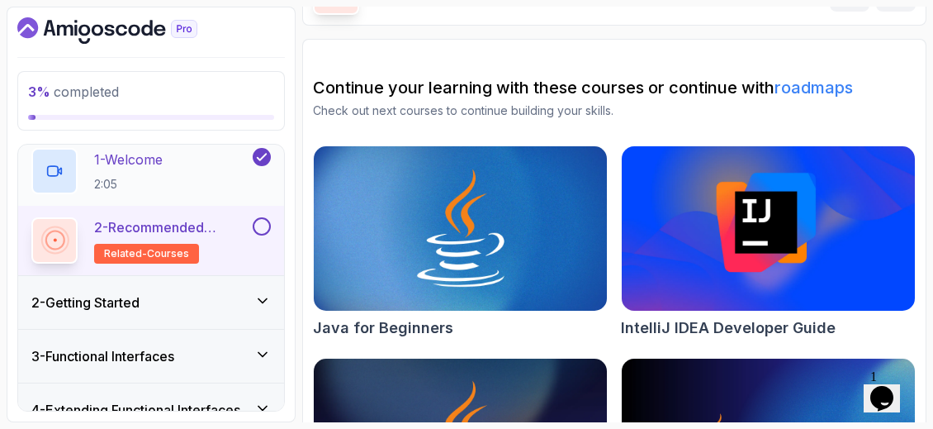
scroll to position [83, 0]
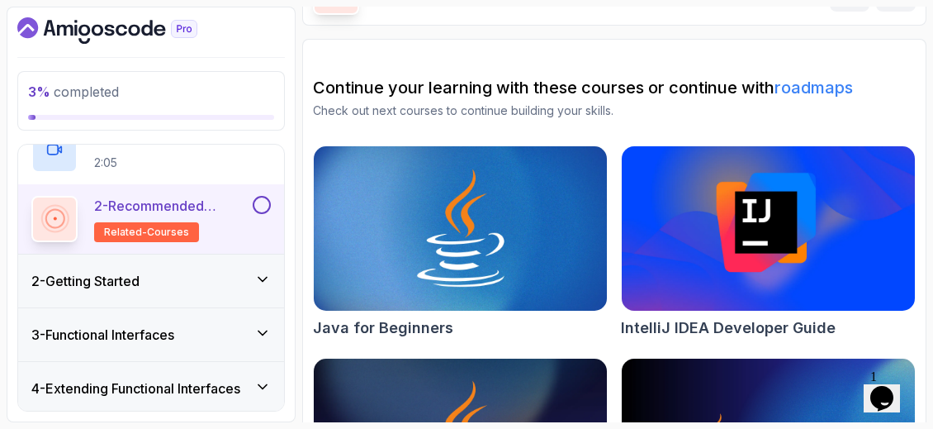
click at [268, 273] on icon at bounding box center [262, 279] width 17 height 17
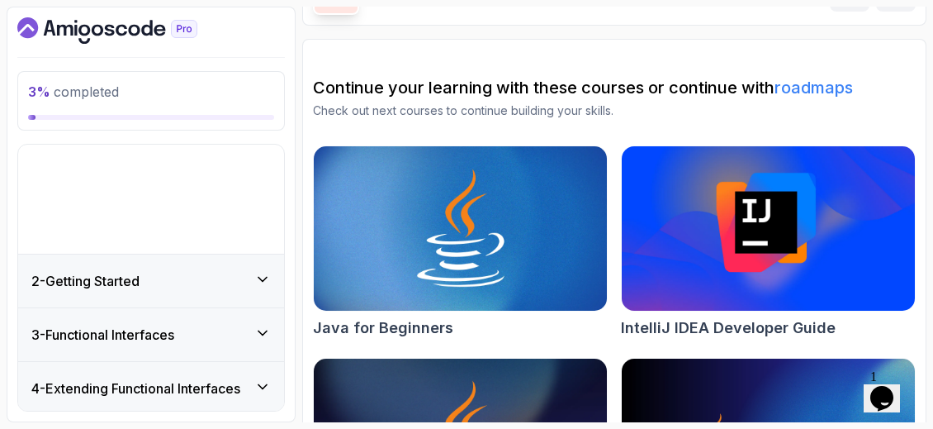
scroll to position [50, 0]
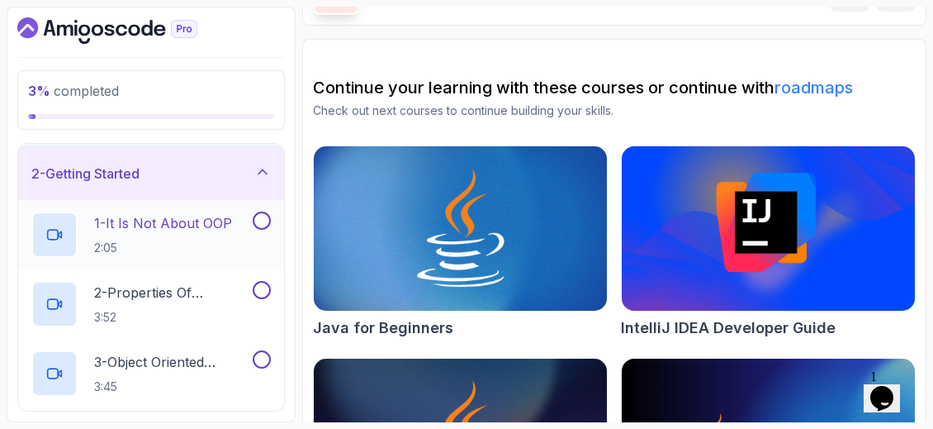
click at [239, 213] on div "1 - It Is Not About OOP 2:05" at bounding box center [140, 234] width 218 height 46
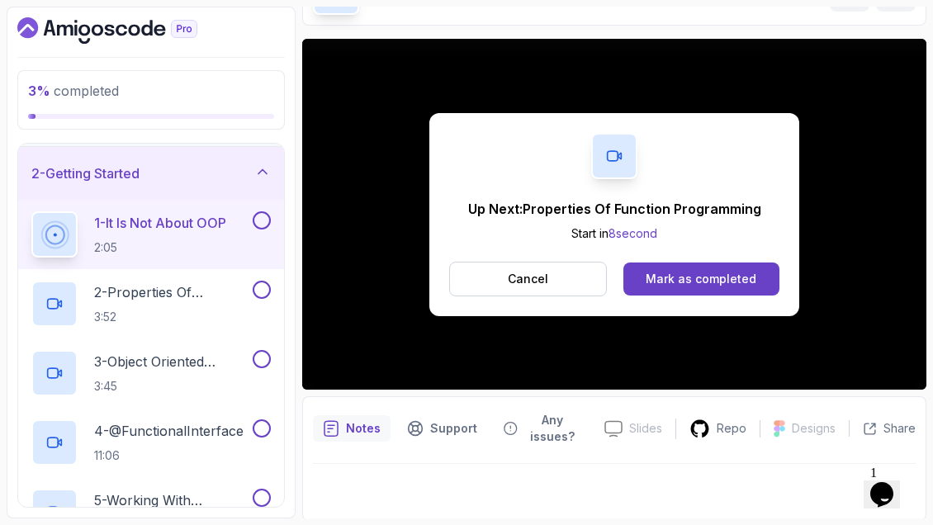
scroll to position [191, 0]
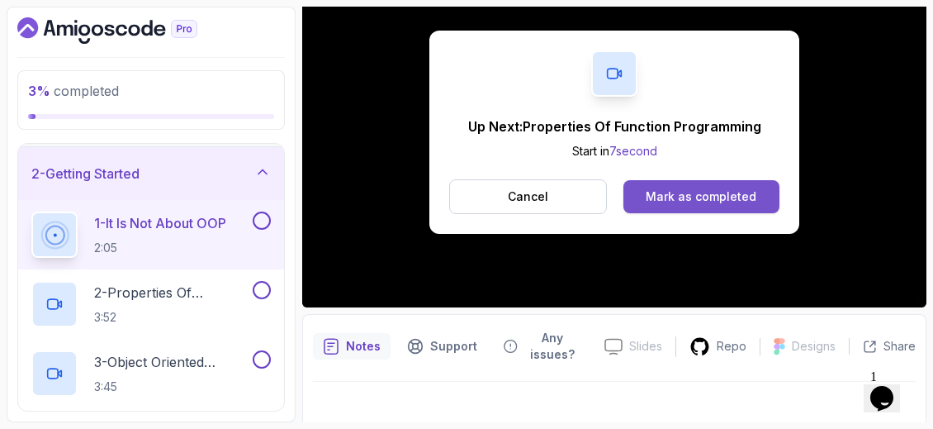
click at [736, 199] on div "Mark as completed" at bounding box center [701, 196] width 111 height 17
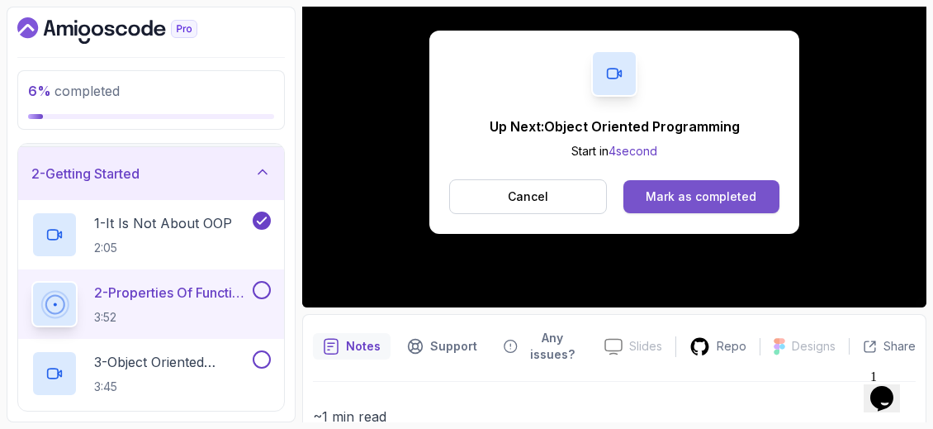
click at [690, 202] on div "Mark as completed" at bounding box center [701, 196] width 111 height 17
